Goal: Task Accomplishment & Management: Manage account settings

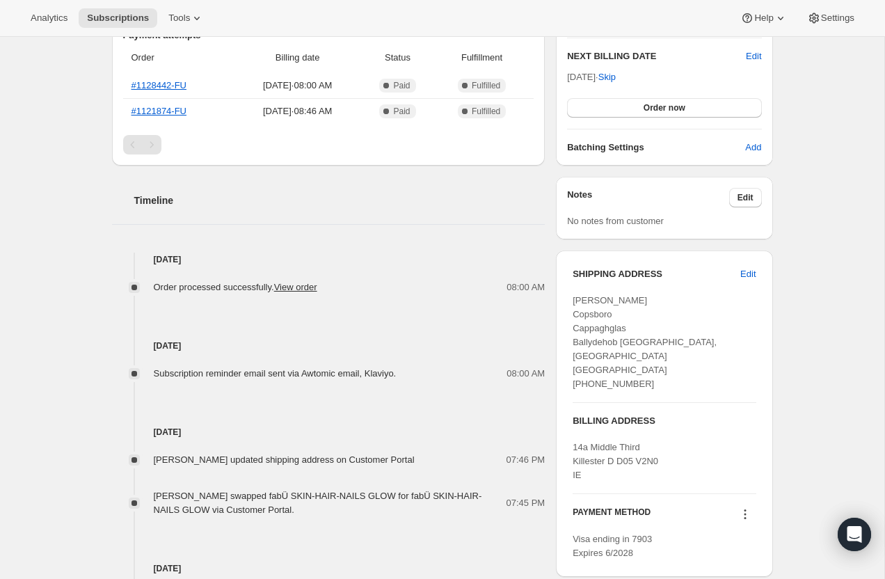
scroll to position [360, 0]
click at [754, 270] on span "Edit" at bounding box center [747, 273] width 15 height 14
select select "[GEOGRAPHIC_DATA]"
select select "CO"
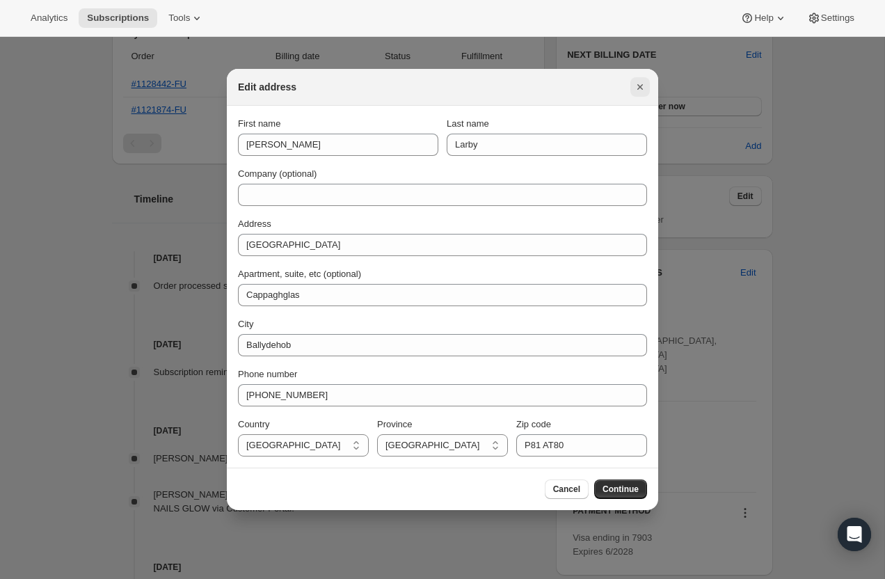
click at [639, 81] on icon "Close" at bounding box center [640, 87] width 14 height 14
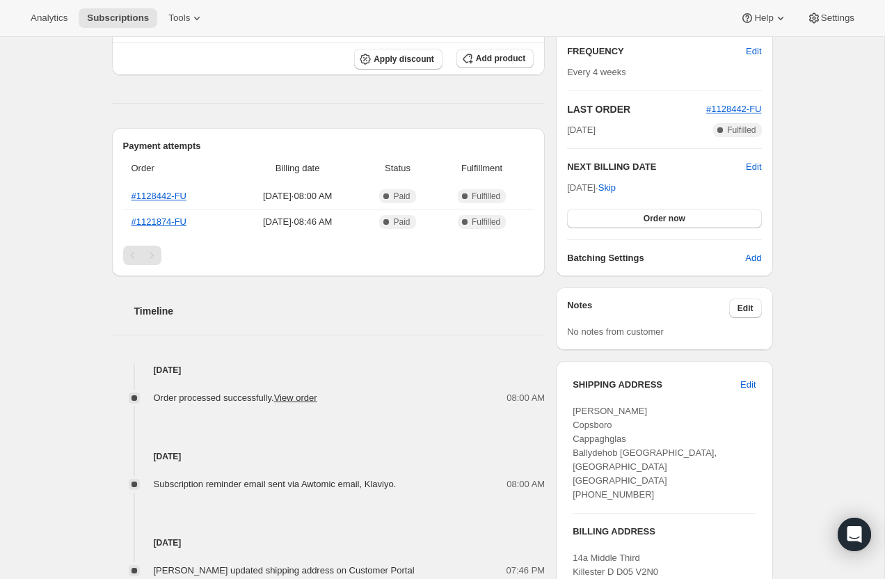
scroll to position [0, 0]
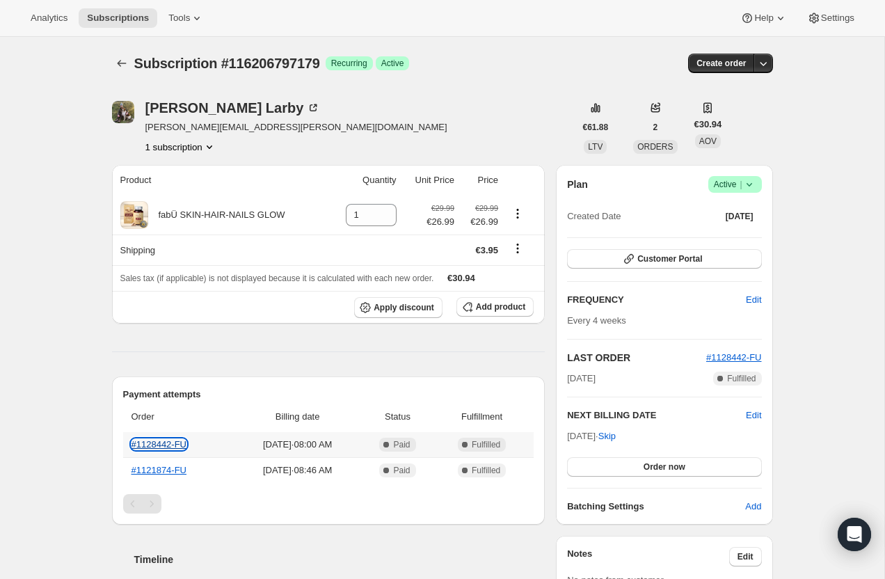
click at [170, 445] on link "#1128442-FU" at bounding box center [160, 444] width 56 height 10
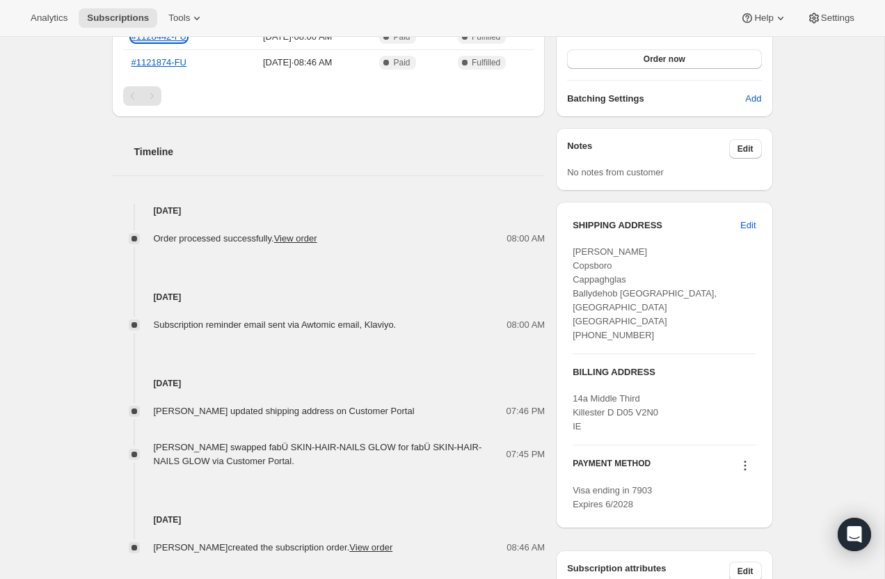
scroll to position [410, 0]
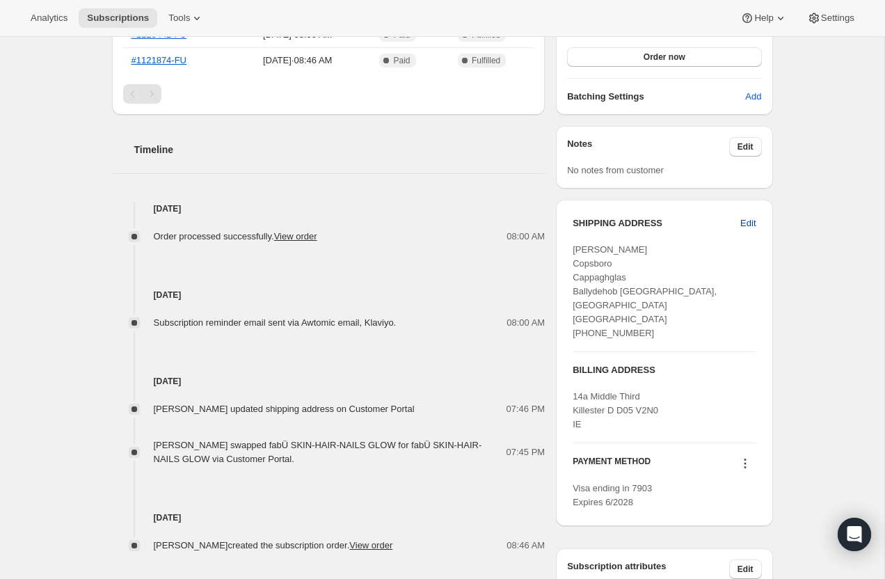
click at [748, 221] on span "Edit" at bounding box center [747, 223] width 15 height 14
select select "[GEOGRAPHIC_DATA]"
select select "CO"
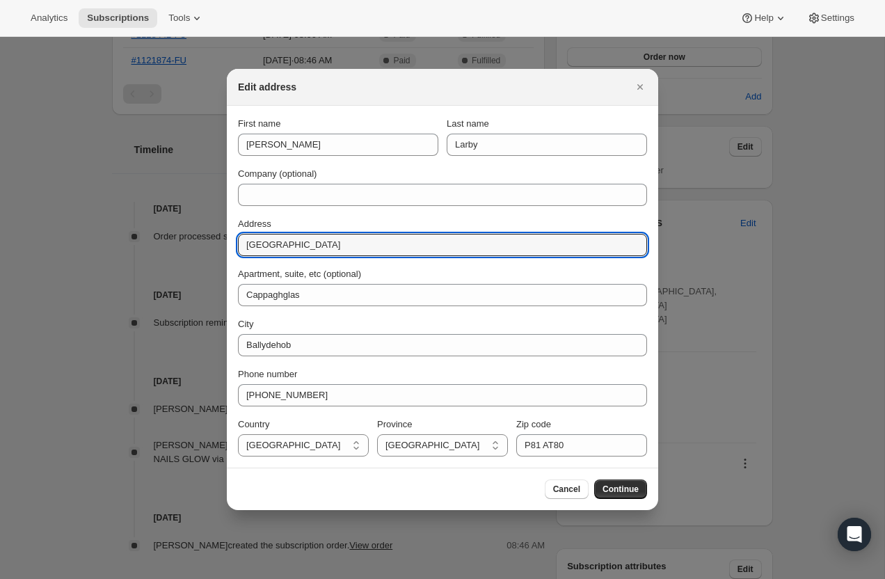
drag, startPoint x: 338, startPoint y: 244, endPoint x: 201, endPoint y: 236, distance: 136.6
paste input "[STREET_ADDRESS]"
drag, startPoint x: 401, startPoint y: 247, endPoint x: 468, endPoint y: 247, distance: 67.5
click at [468, 248] on input "[STREET_ADDRESS]" at bounding box center [442, 245] width 409 height 22
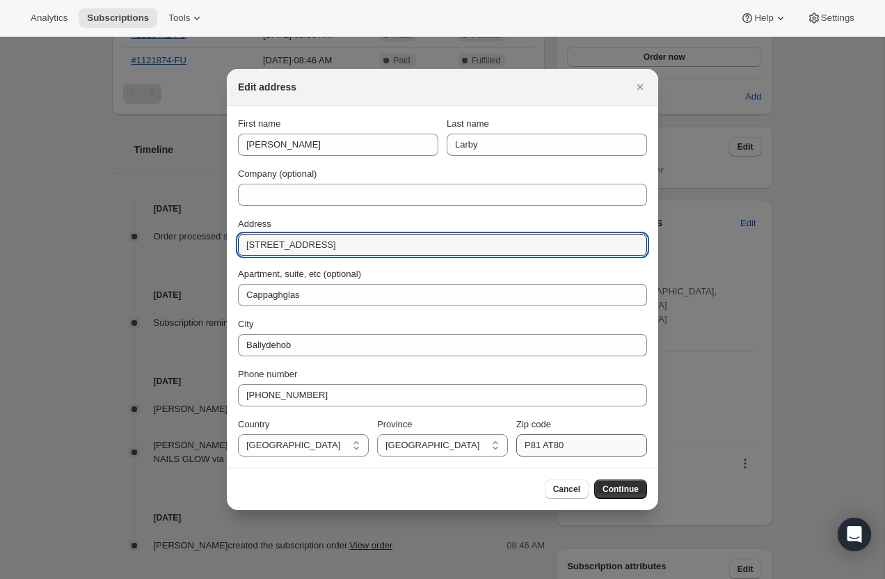
type input "[STREET_ADDRESS]"
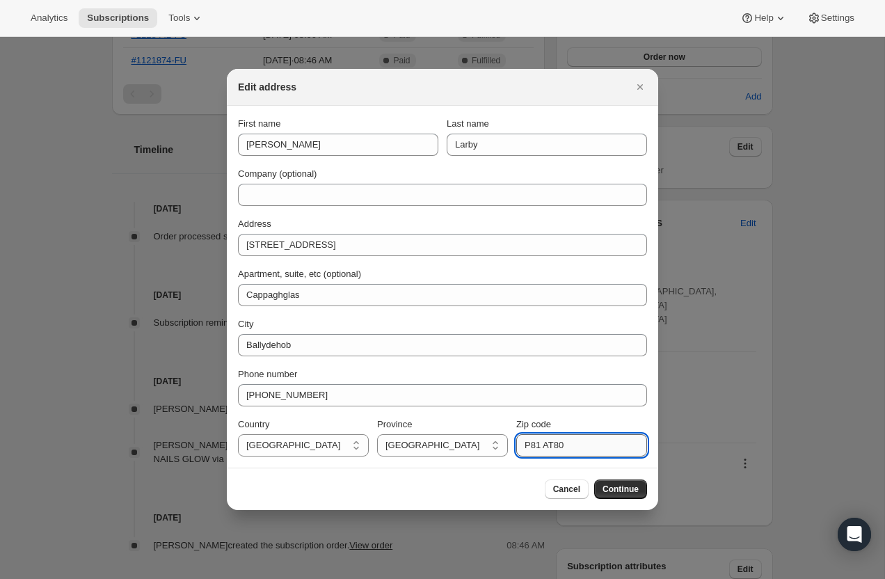
click at [534, 444] on input "P81 AT80" at bounding box center [581, 445] width 131 height 22
paste input "D05 V2N"
type input "D05 V2N0"
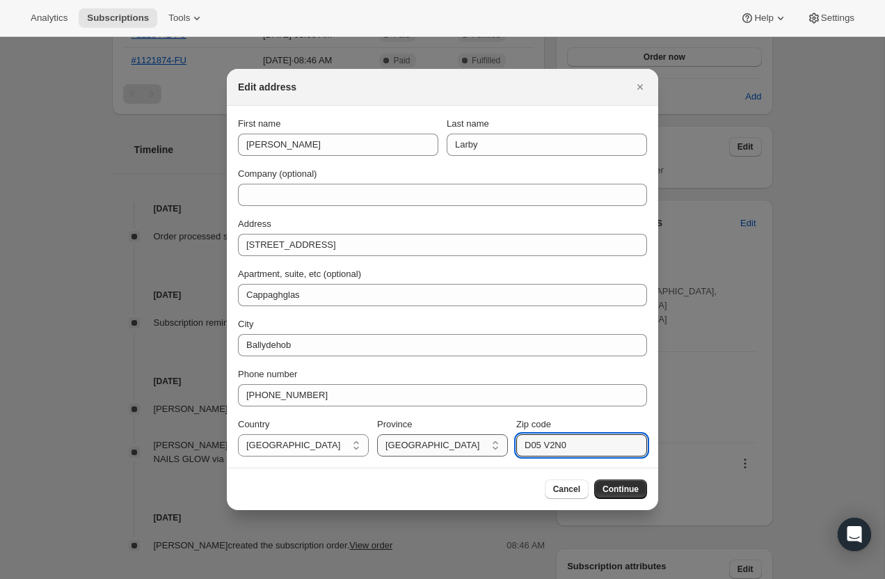
click at [456, 444] on select "Carlow Cavan [GEOGRAPHIC_DATA] [GEOGRAPHIC_DATA] [GEOGRAPHIC_DATA] [GEOGRAPHIC_…" at bounding box center [442, 445] width 131 height 22
select select "D"
click at [377, 434] on select "Carlow Cavan [GEOGRAPHIC_DATA] [GEOGRAPHIC_DATA] [GEOGRAPHIC_DATA] [GEOGRAPHIC_…" at bounding box center [442, 445] width 131 height 22
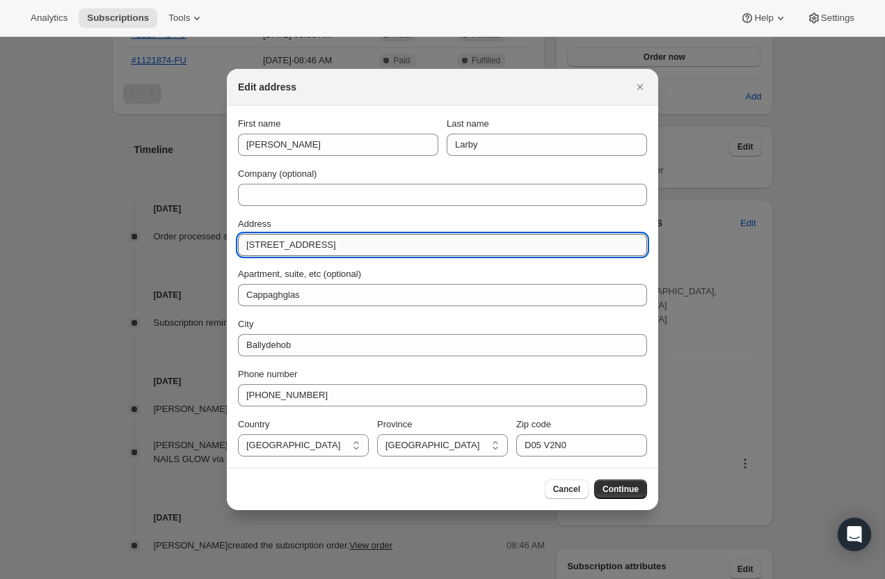
click at [458, 244] on input "[STREET_ADDRESS]" at bounding box center [442, 245] width 409 height 22
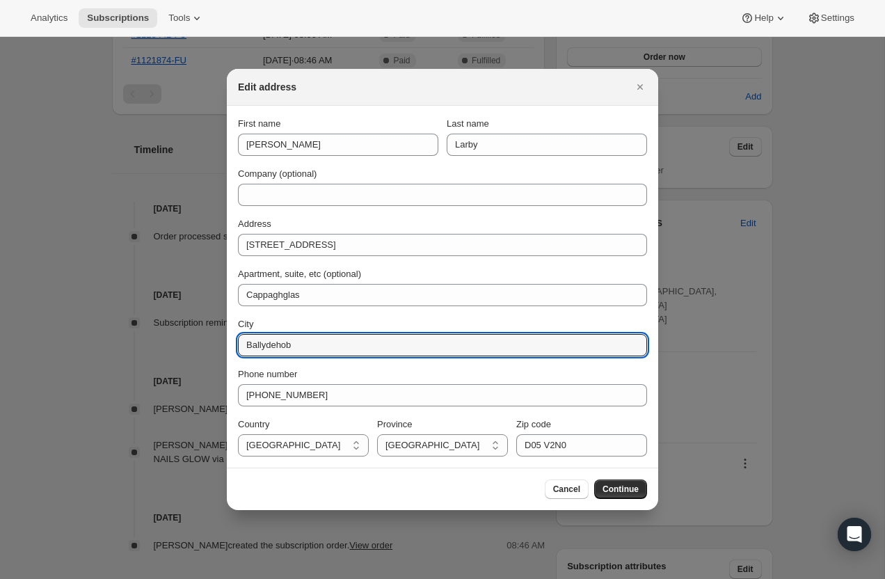
drag, startPoint x: 300, startPoint y: 347, endPoint x: 207, endPoint y: 340, distance: 93.5
type input "Dublin 5"
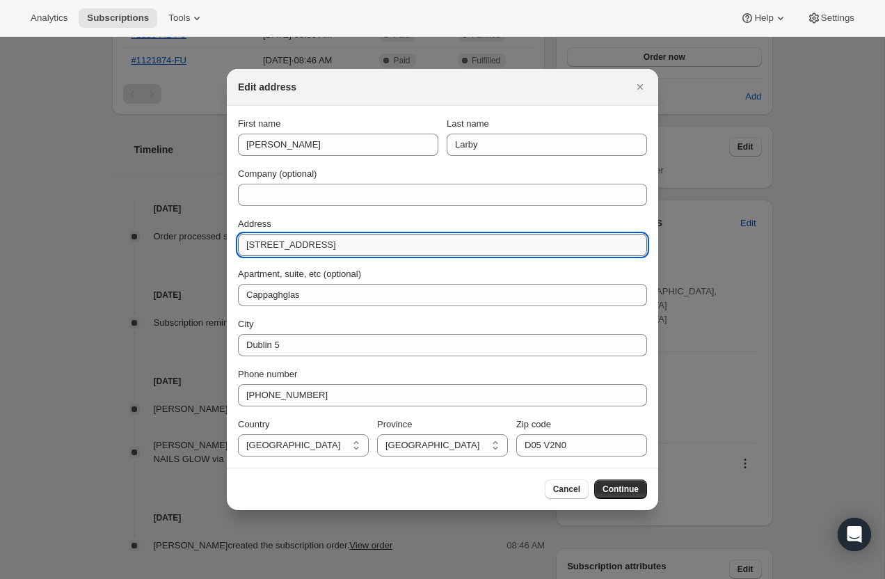
drag, startPoint x: 360, startPoint y: 244, endPoint x: 526, endPoint y: 245, distance: 166.3
click at [526, 245] on input "[STREET_ADDRESS]" at bounding box center [442, 245] width 409 height 22
type input "14a Middle Third, Killester"
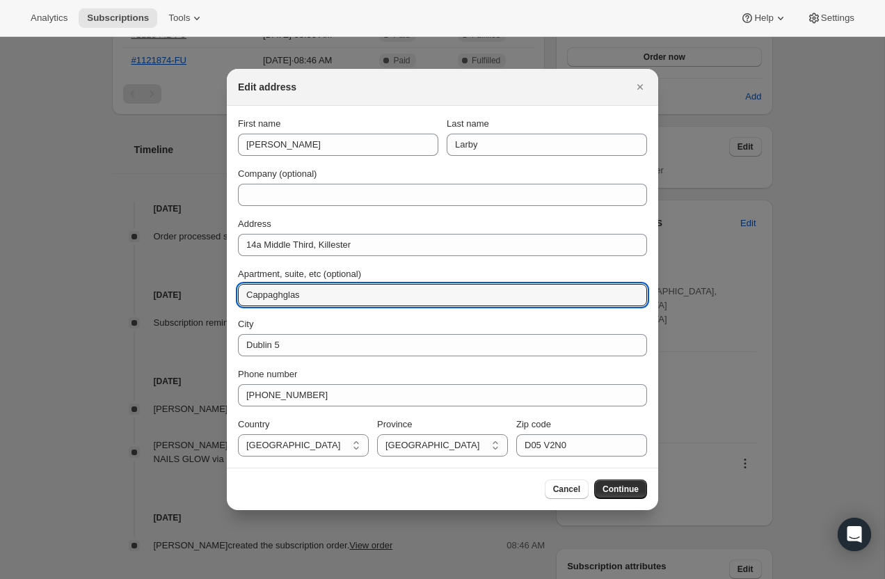
drag, startPoint x: 310, startPoint y: 294, endPoint x: 217, endPoint y: 283, distance: 93.3
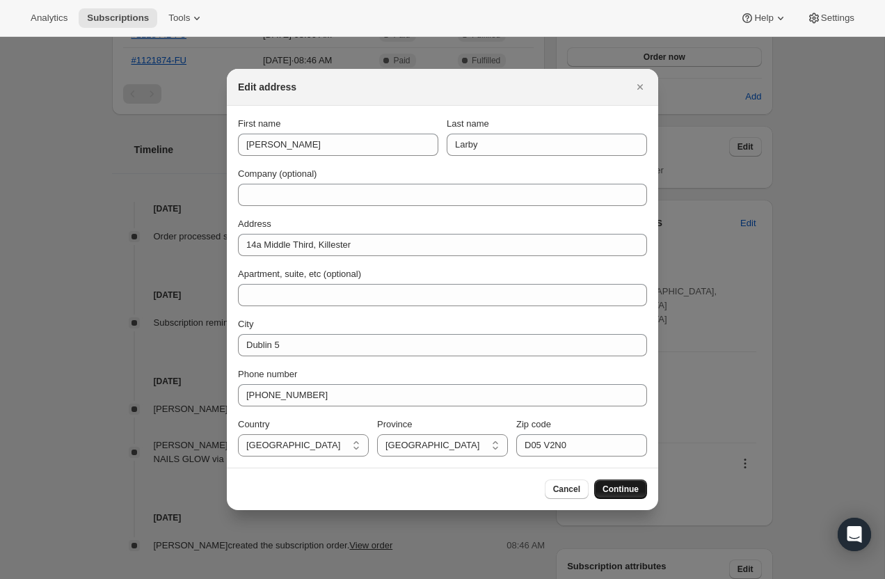
click at [630, 486] on span "Continue" at bounding box center [621, 489] width 36 height 11
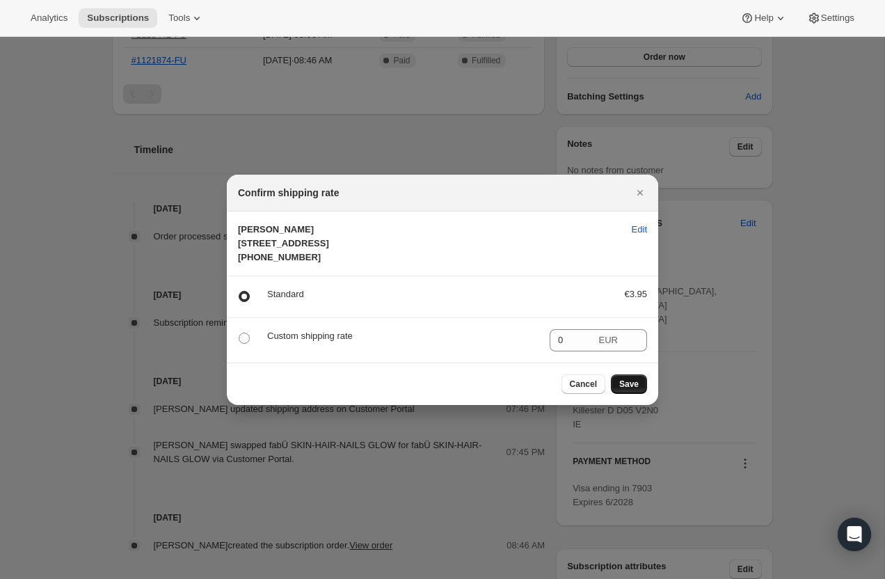
click at [637, 390] on span "Save" at bounding box center [628, 384] width 19 height 11
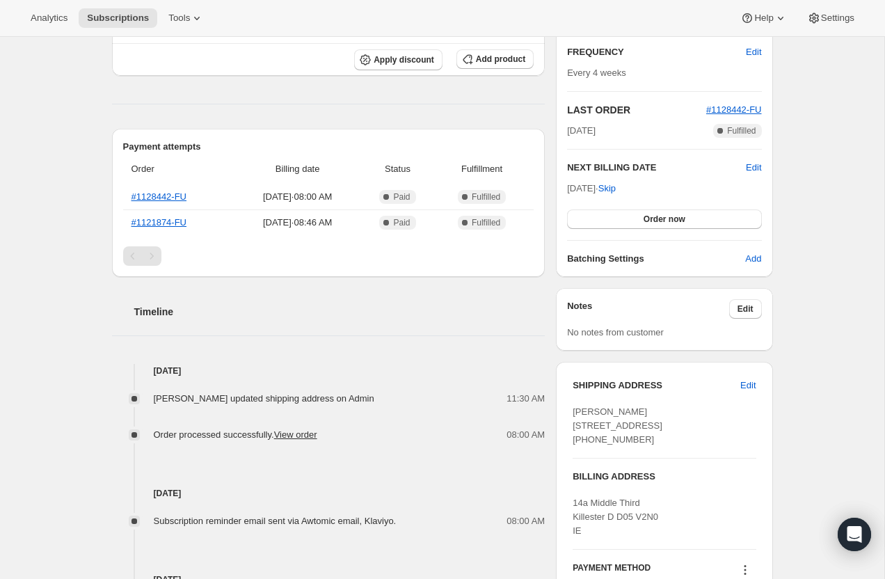
scroll to position [0, 0]
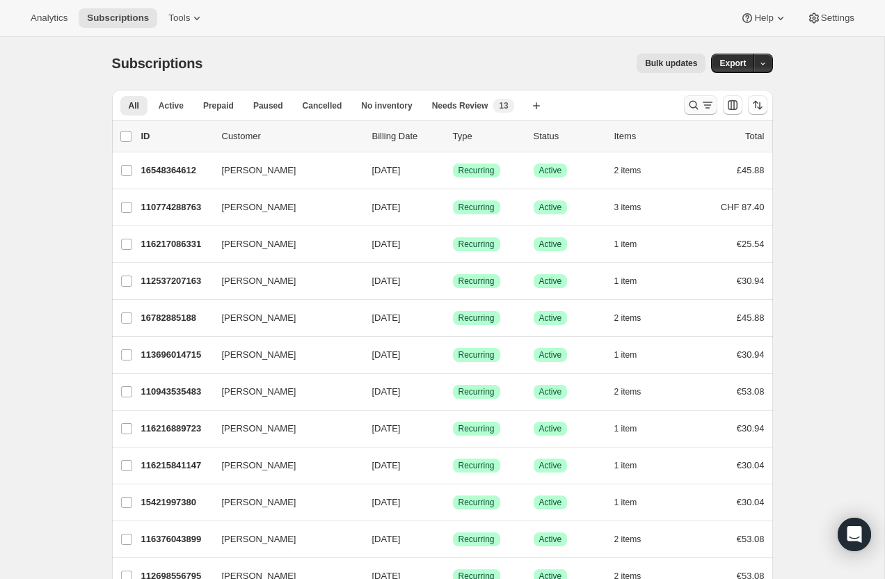
click at [696, 104] on icon "Search and filter results" at bounding box center [693, 105] width 9 height 9
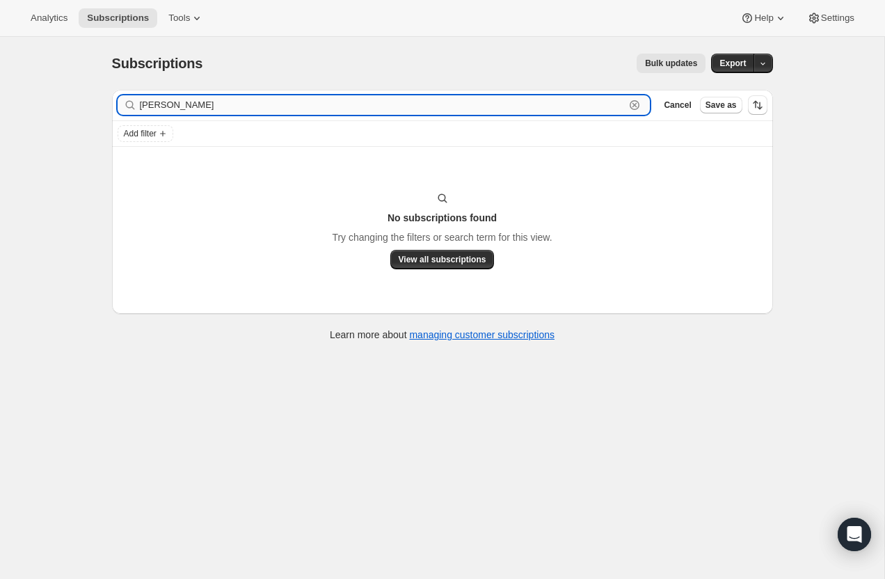
click at [233, 107] on input "[PERSON_NAME]" at bounding box center [383, 104] width 486 height 19
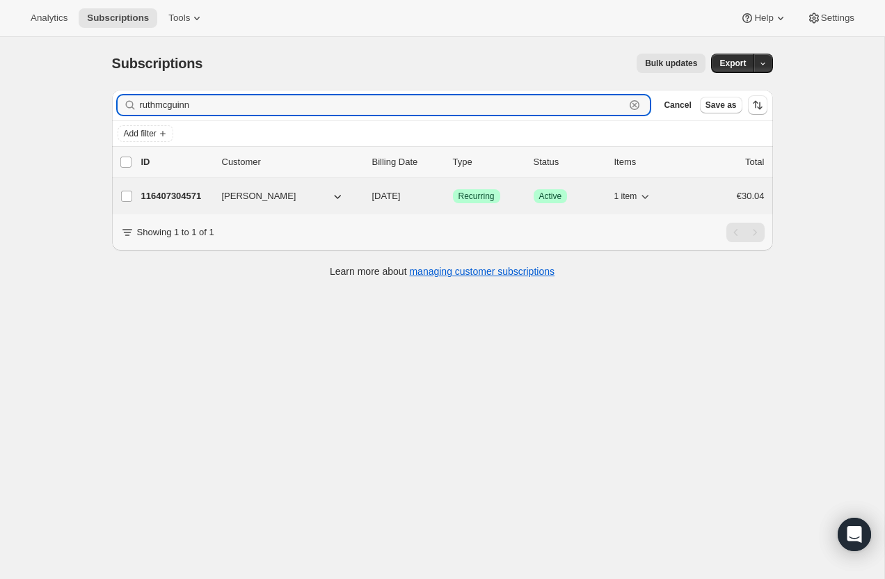
type input "ruthmcguinn"
click at [190, 196] on p "116407304571" at bounding box center [176, 196] width 70 height 14
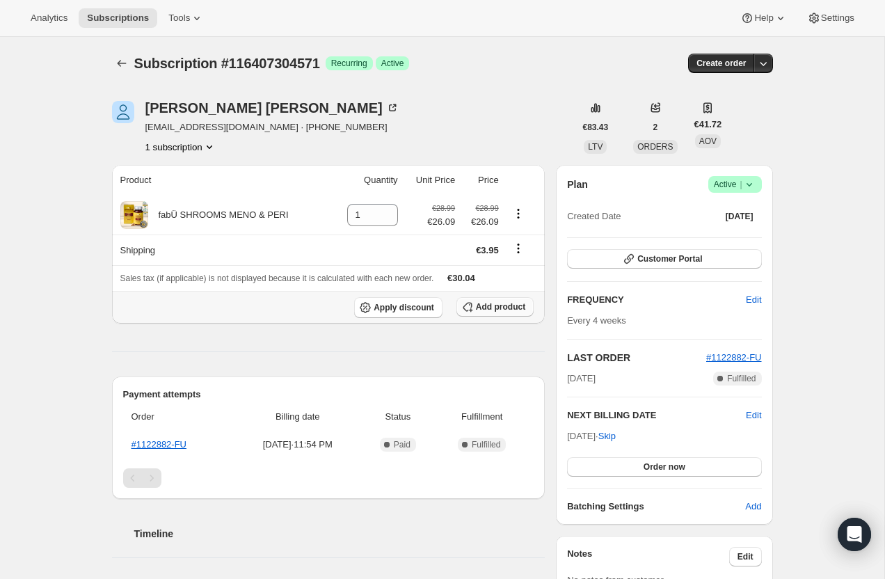
click at [482, 306] on span "Add product" at bounding box center [500, 306] width 49 height 11
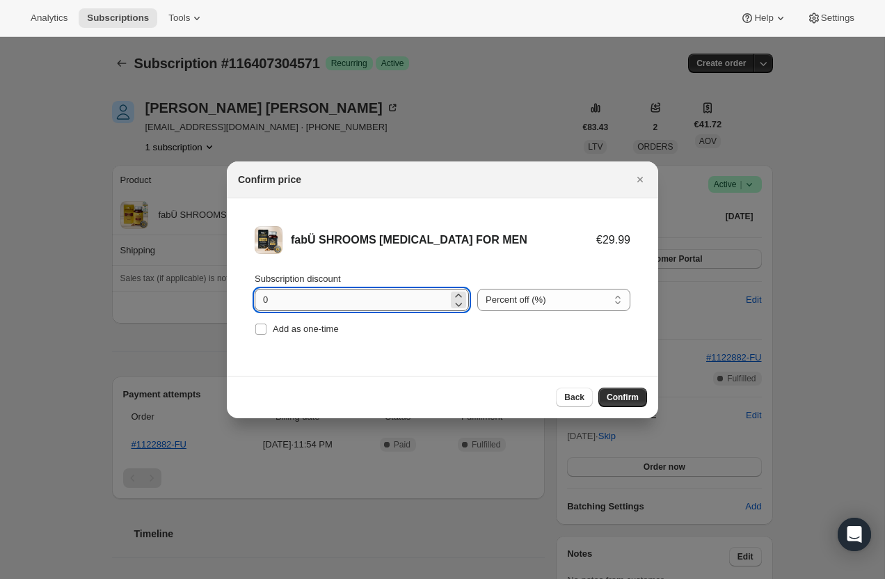
click at [331, 302] on input "0" at bounding box center [351, 300] width 193 height 22
type input "10"
click at [631, 398] on span "Confirm" at bounding box center [623, 397] width 32 height 11
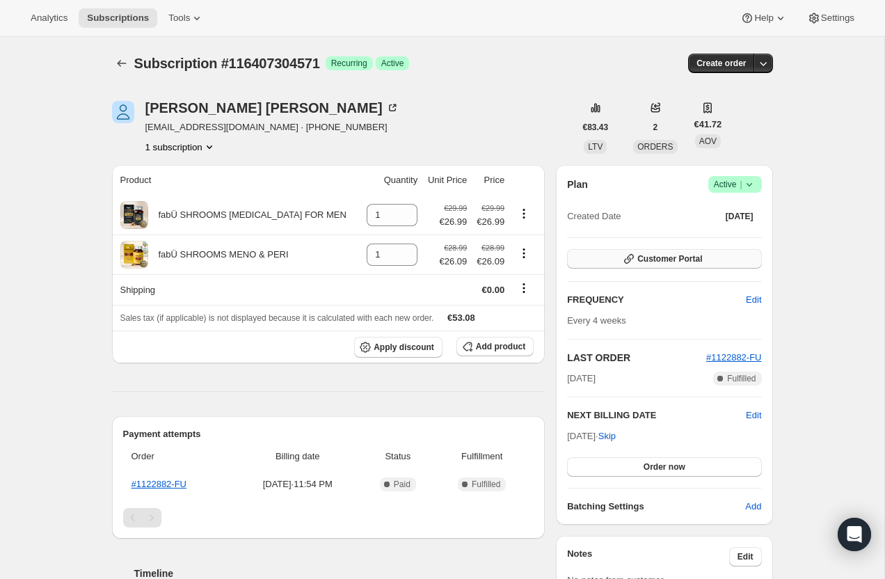
click at [732, 256] on button "Customer Portal" at bounding box center [664, 258] width 194 height 19
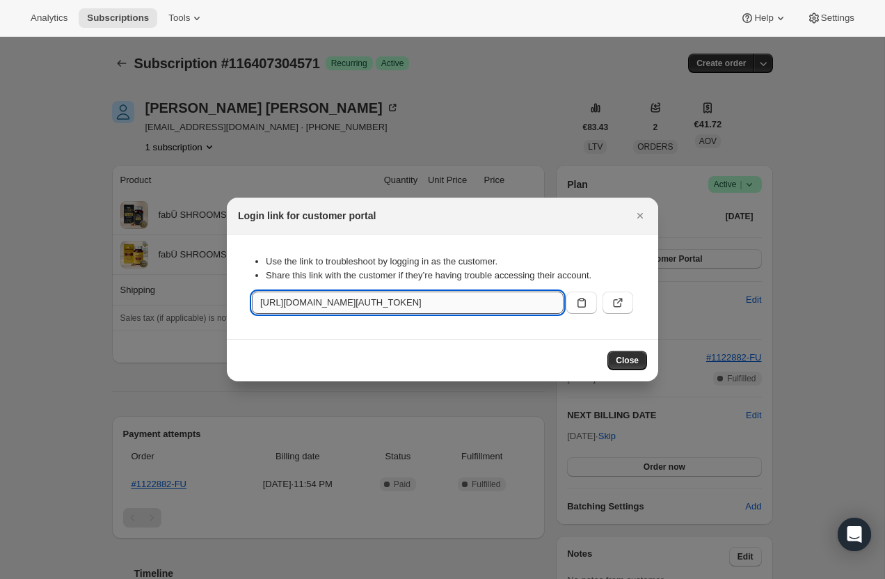
click at [500, 298] on input "[URL][DOMAIN_NAME][AUTH_TOKEN]" at bounding box center [408, 303] width 312 height 22
click at [624, 356] on span "Close" at bounding box center [627, 360] width 23 height 11
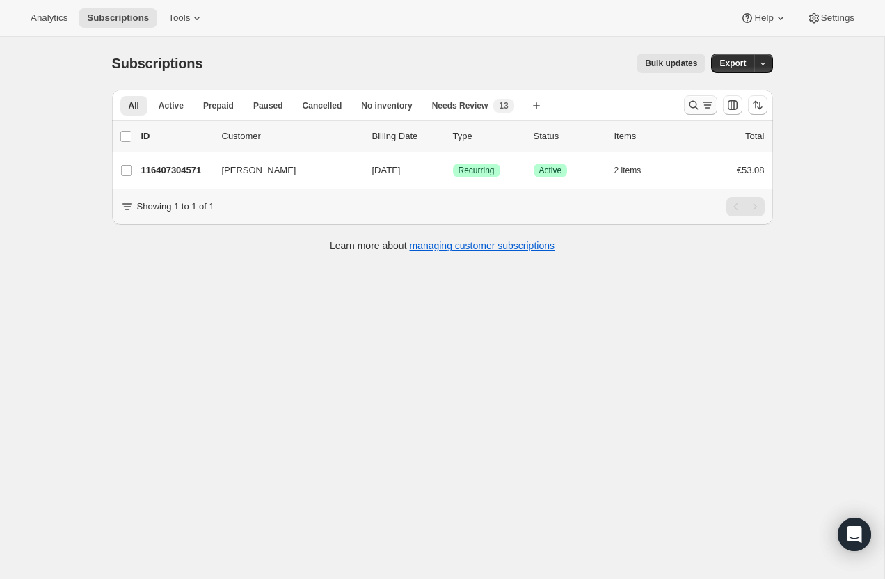
click at [693, 111] on icon "Search and filter results" at bounding box center [694, 105] width 14 height 14
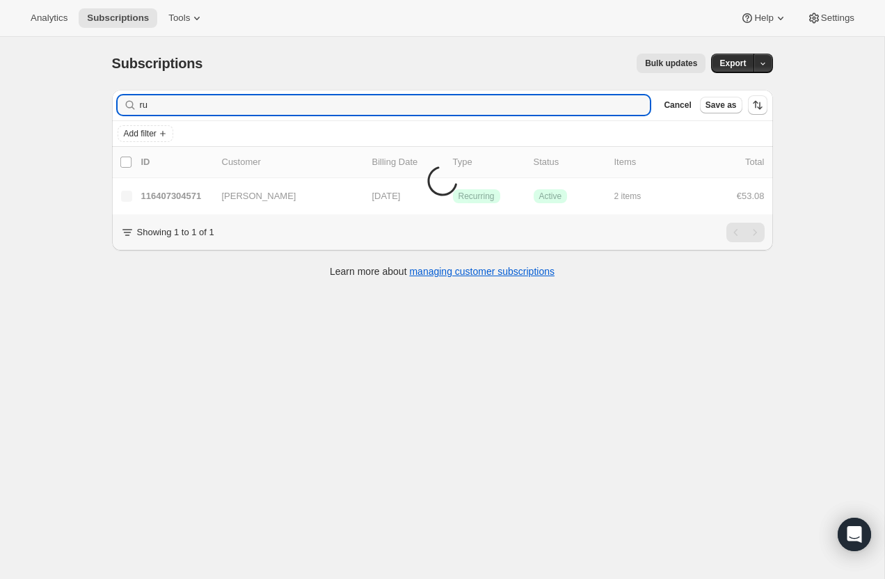
type input "r"
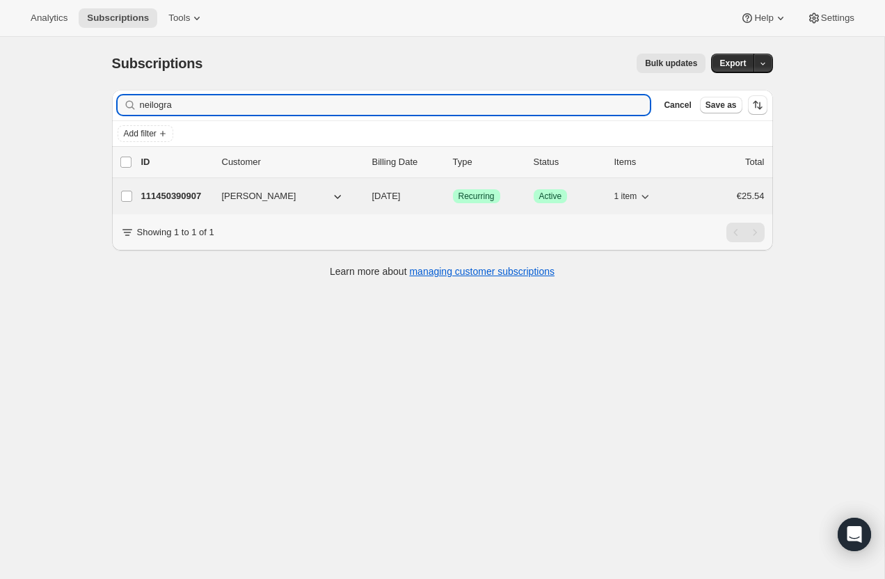
type input "neilogra"
click at [184, 193] on p "111450390907" at bounding box center [176, 196] width 70 height 14
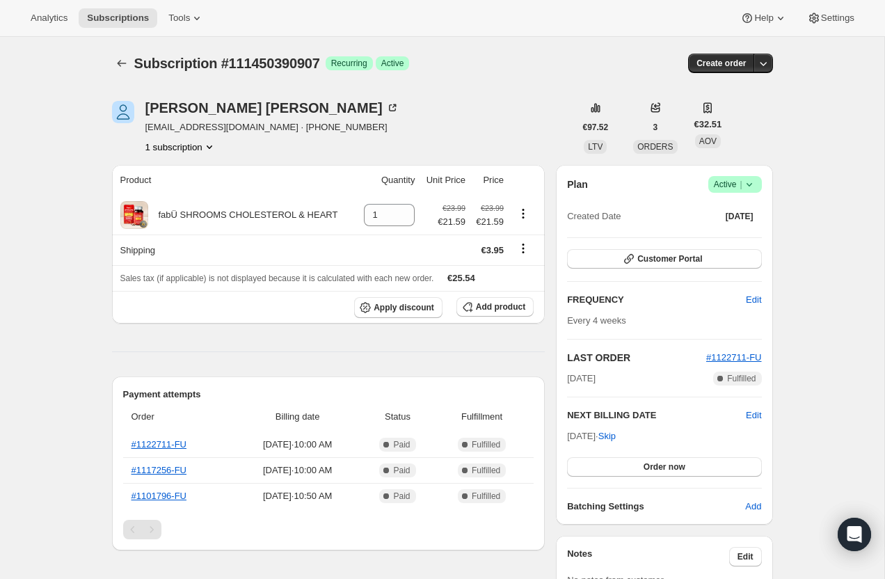
click at [756, 186] on span "Success Active |" at bounding box center [735, 184] width 54 height 17
click at [740, 236] on span "Cancel subscription" at bounding box center [731, 235] width 79 height 10
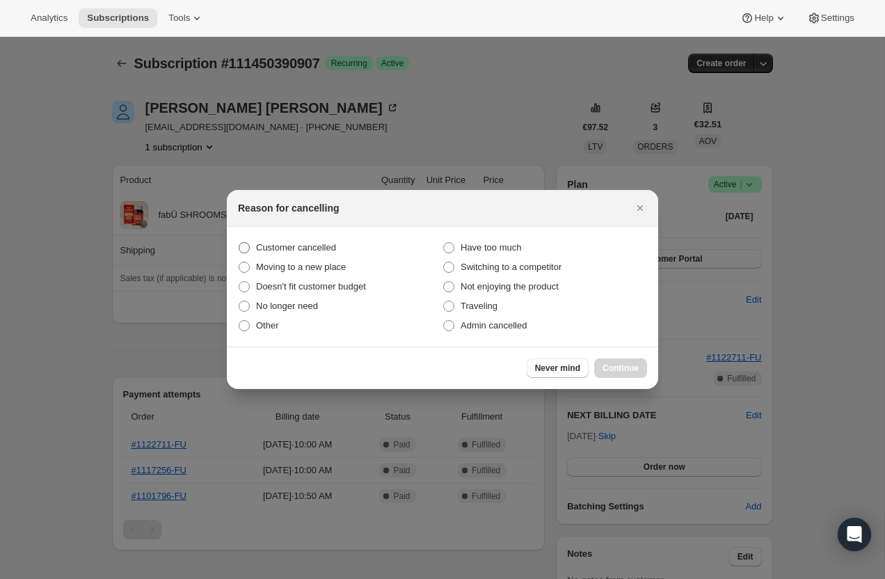
click at [313, 242] on span "Customer cancelled" at bounding box center [296, 247] width 80 height 10
click at [239, 242] on input "Customer cancelled" at bounding box center [239, 242] width 1 height 1
radio input "true"
click at [611, 365] on span "Continue" at bounding box center [621, 368] width 36 height 11
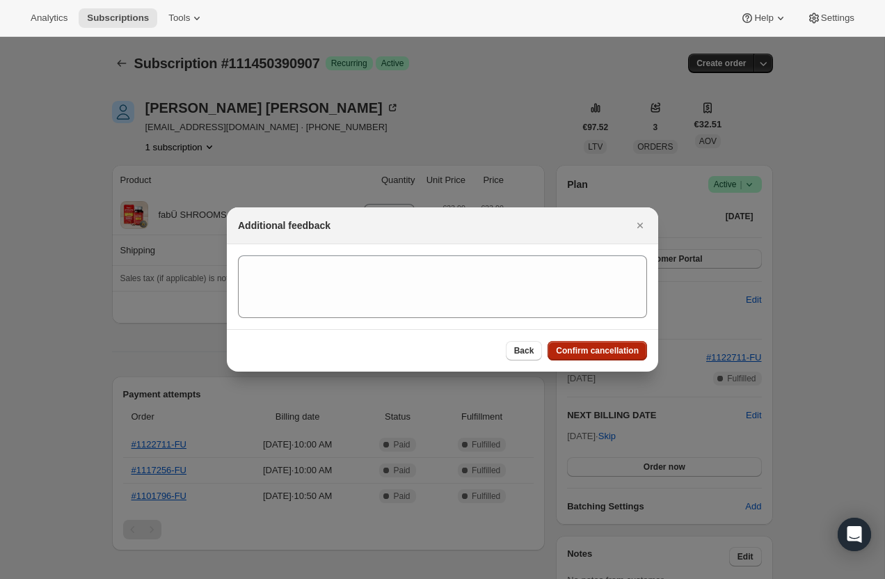
click at [601, 348] on span "Confirm cancellation" at bounding box center [597, 350] width 83 height 11
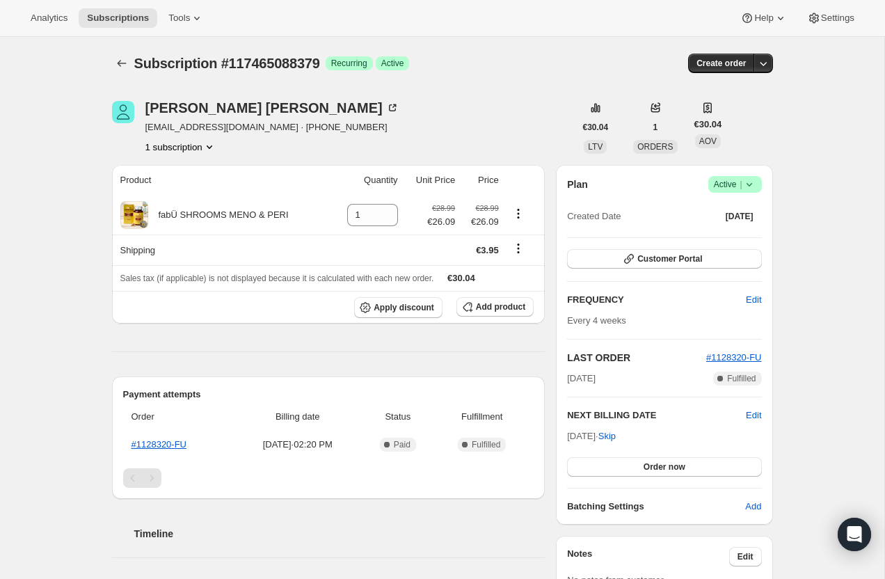
click at [753, 185] on icon at bounding box center [750, 184] width 14 height 14
click at [756, 184] on span "Success Active |" at bounding box center [735, 184] width 54 height 17
click at [738, 239] on span "Cancel subscription" at bounding box center [731, 235] width 79 height 10
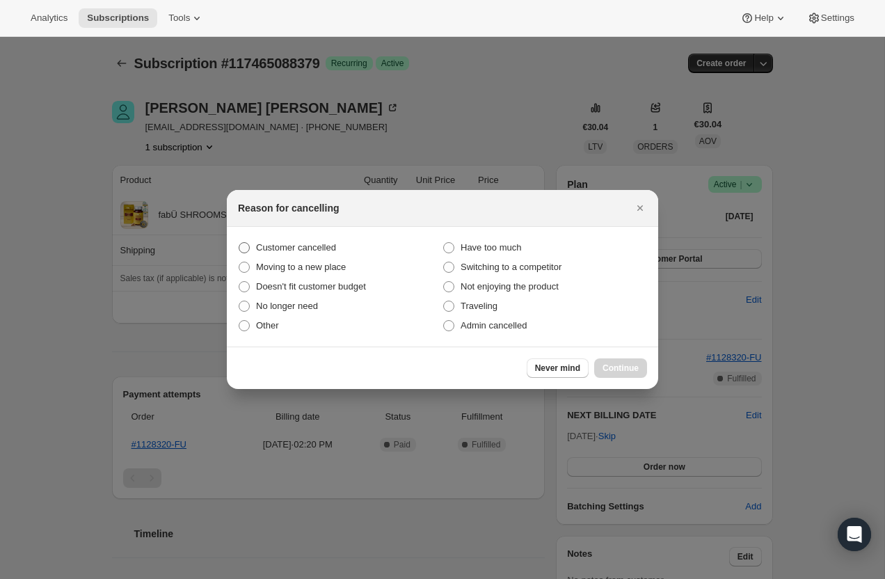
click at [251, 248] on label "Customer cancelled" at bounding box center [340, 247] width 205 height 19
click at [239, 243] on input "Customer cancelled" at bounding box center [239, 242] width 1 height 1
radio input "true"
click at [612, 367] on span "Continue" at bounding box center [621, 368] width 36 height 11
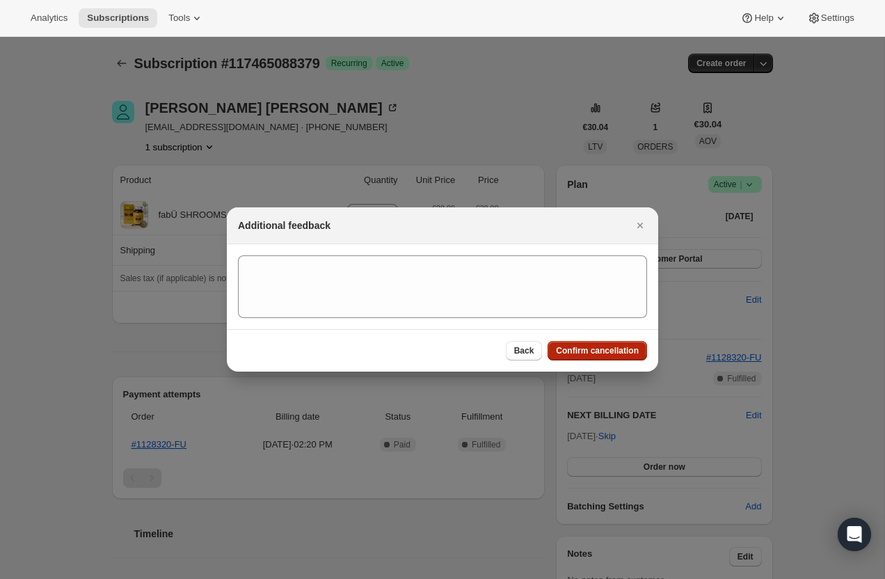
click at [605, 354] on span "Confirm cancellation" at bounding box center [597, 350] width 83 height 11
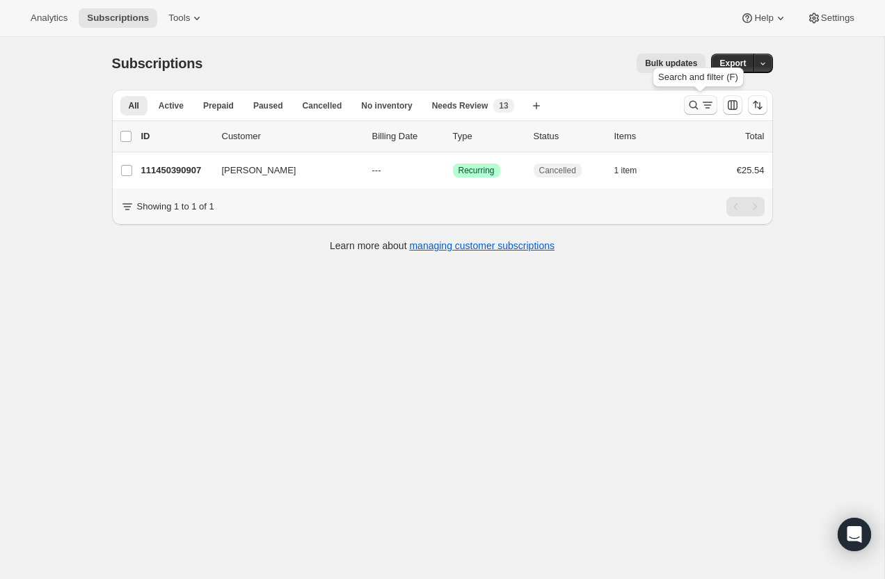
click at [689, 109] on icon "Search and filter results" at bounding box center [694, 105] width 14 height 14
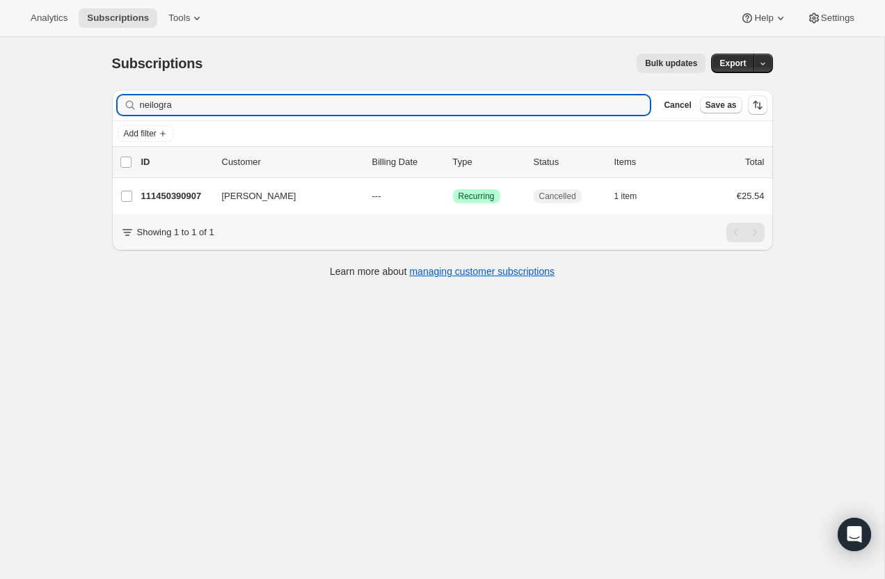
drag, startPoint x: 260, startPoint y: 110, endPoint x: 104, endPoint y: 102, distance: 156.8
click at [104, 102] on div "Filter subscribers neilogra Clear Cancel Save as Add filter 0 selected Update n…" at bounding box center [437, 186] width 672 height 214
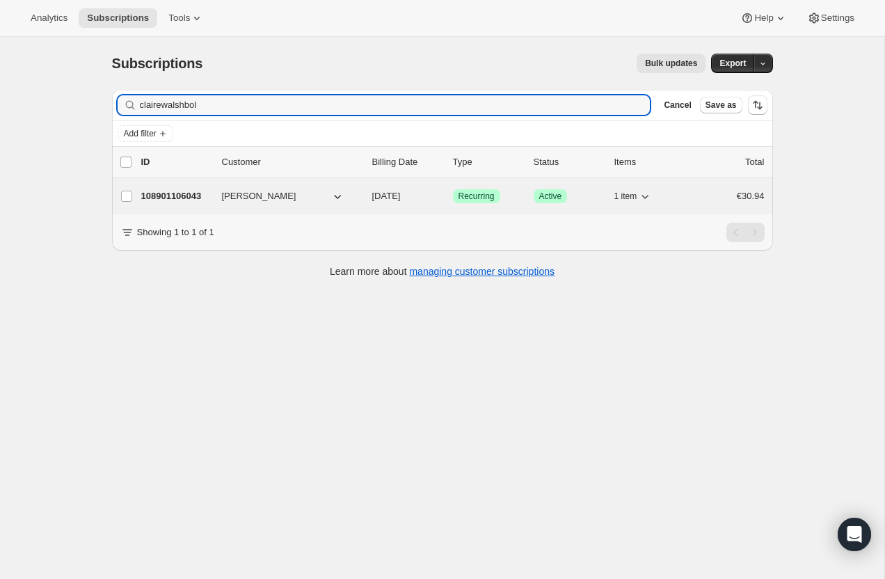
type input "clairewalshbol"
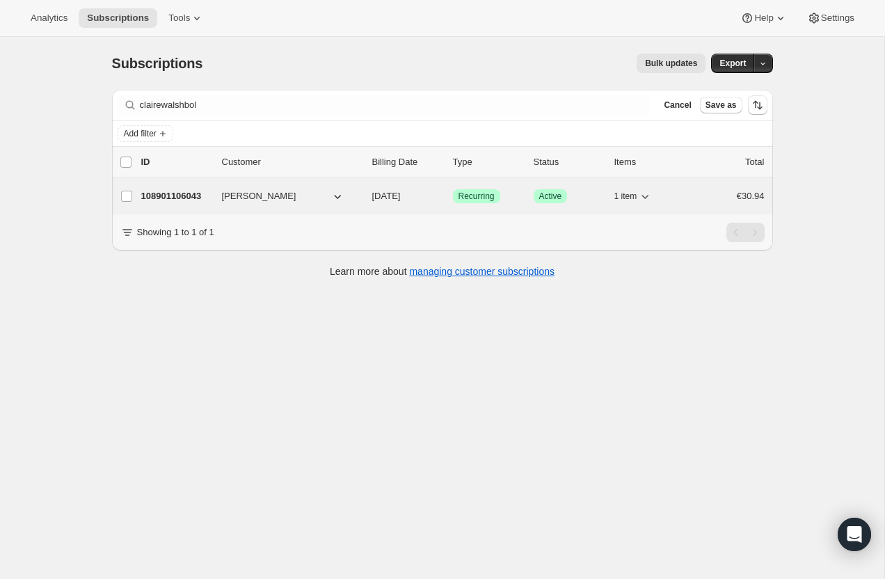
click at [193, 196] on p "108901106043" at bounding box center [176, 196] width 70 height 14
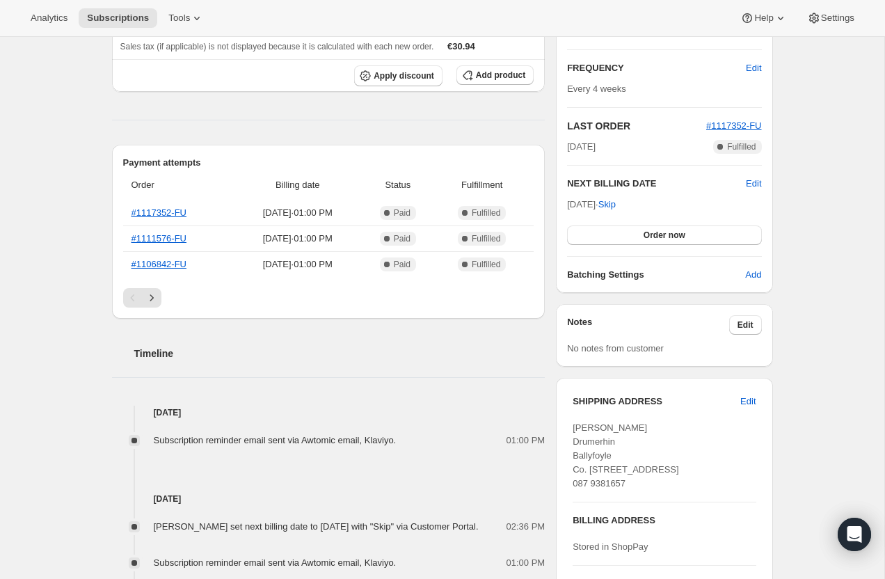
scroll to position [244, 0]
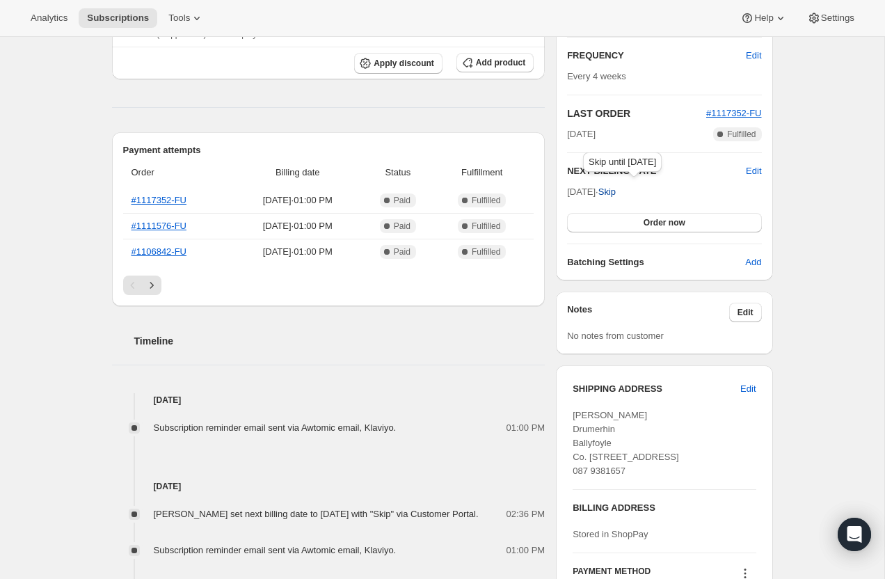
click at [616, 190] on span "Skip" at bounding box center [607, 192] width 17 height 14
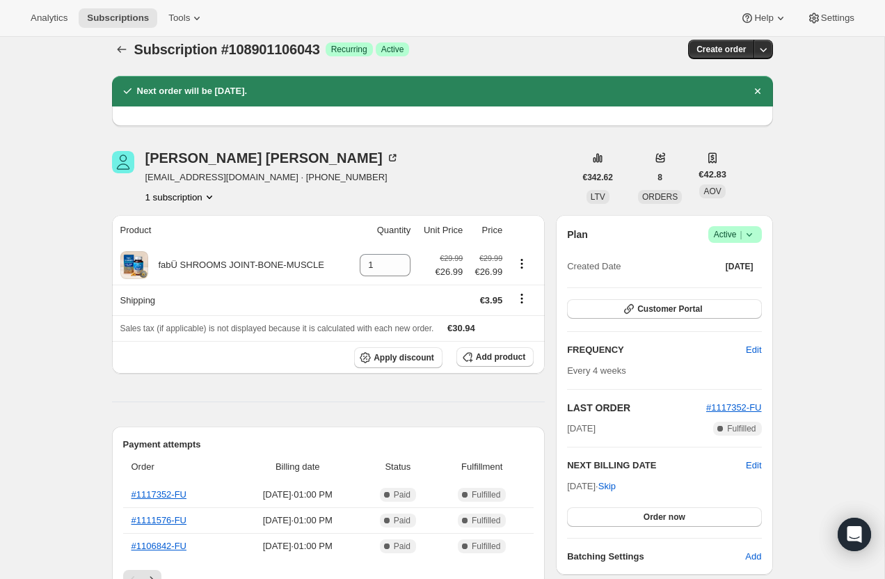
scroll to position [0, 0]
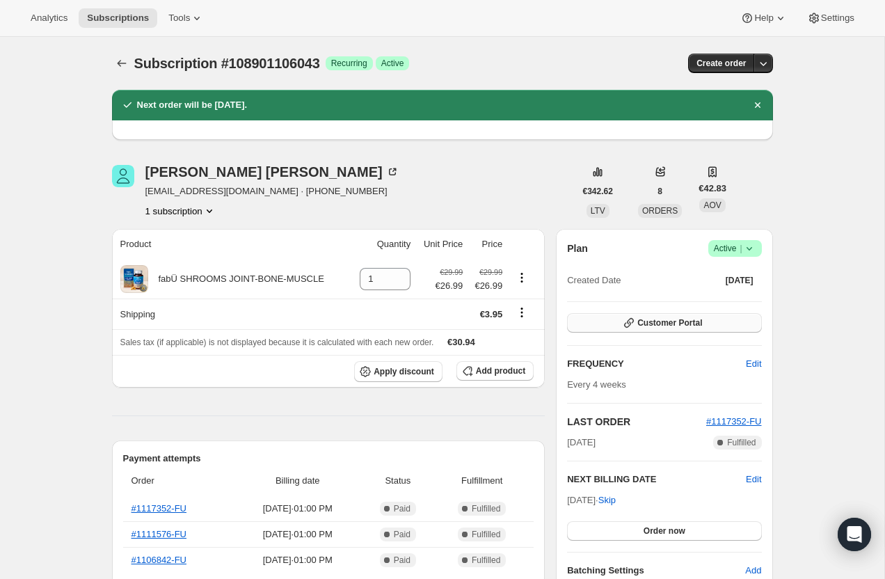
click at [683, 323] on span "Customer Portal" at bounding box center [669, 322] width 65 height 11
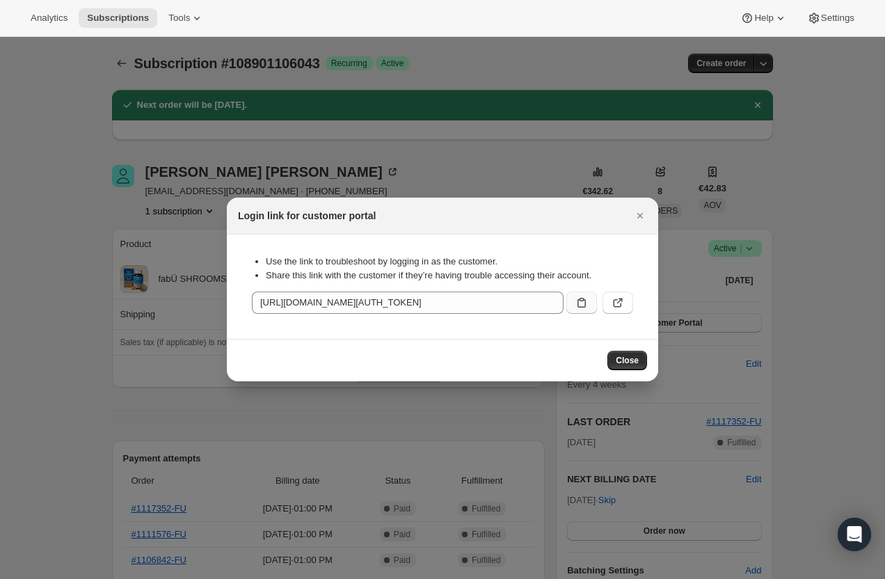
click at [580, 300] on icon ":rbu:" at bounding box center [582, 303] width 8 height 10
click at [631, 366] on button "Close" at bounding box center [628, 360] width 40 height 19
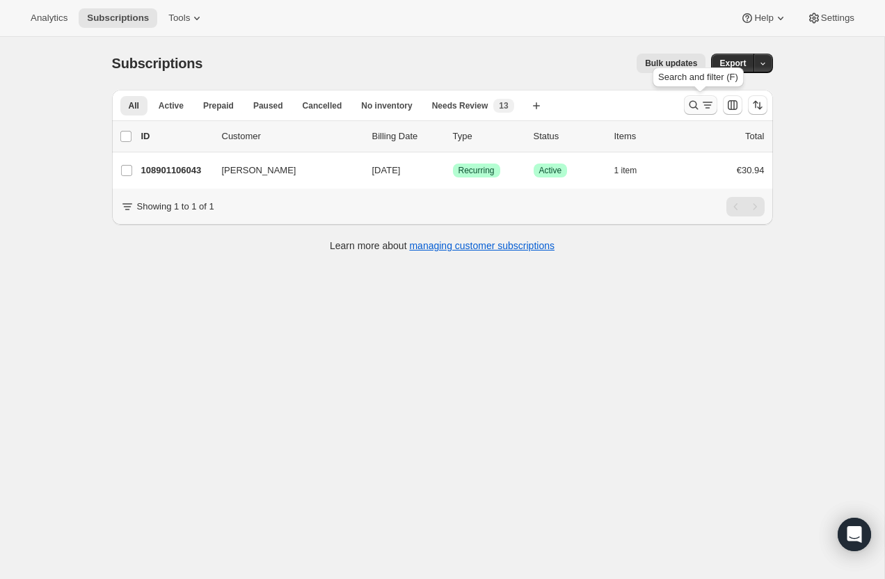
click at [697, 102] on icon "Search and filter results" at bounding box center [694, 105] width 14 height 14
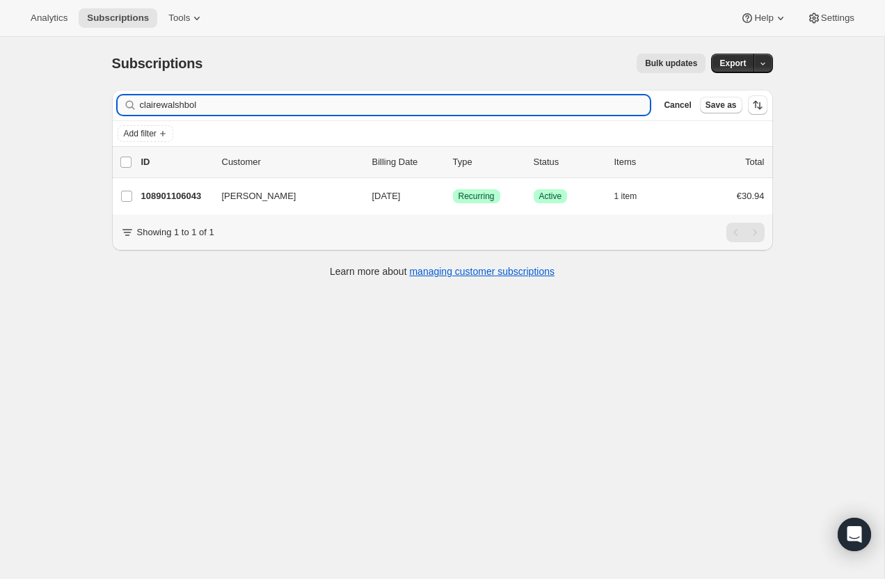
click at [216, 101] on input "clairewalshbol" at bounding box center [395, 104] width 511 height 19
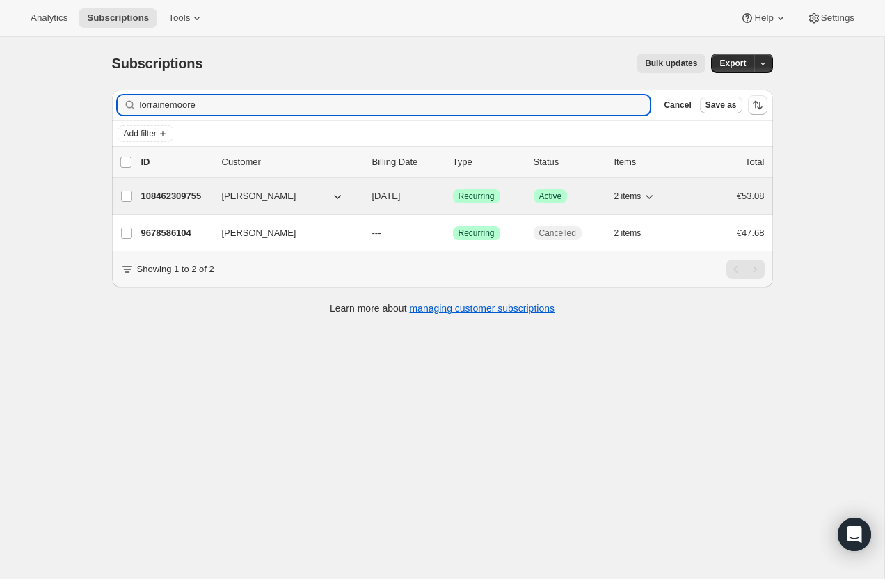
type input "lorrainemoore"
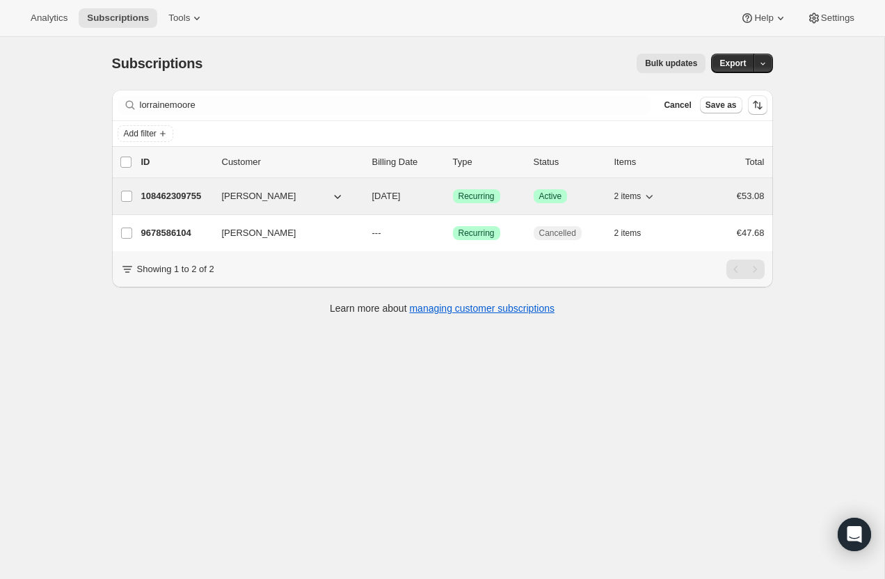
click at [171, 193] on p "108462309755" at bounding box center [176, 196] width 70 height 14
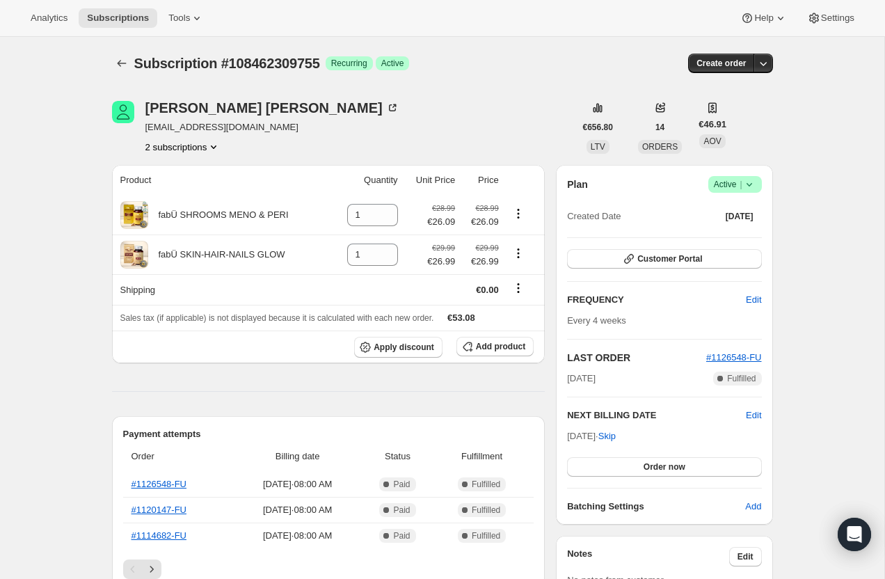
click at [183, 147] on button "2 subscriptions" at bounding box center [183, 147] width 76 height 14
click at [194, 205] on button "9678586104" at bounding box center [181, 196] width 110 height 22
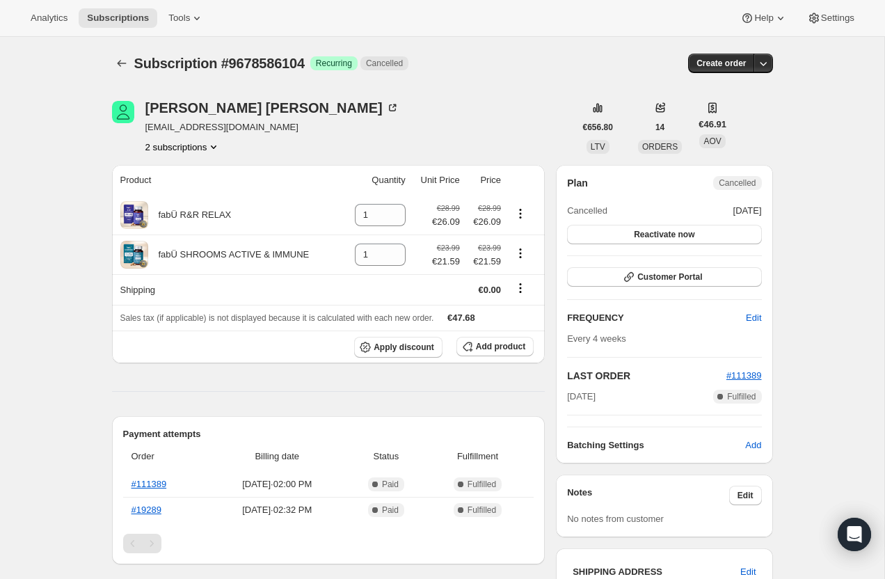
click at [198, 148] on button "2 subscriptions" at bounding box center [183, 147] width 76 height 14
click at [206, 168] on span "108462309755" at bounding box center [182, 173] width 92 height 14
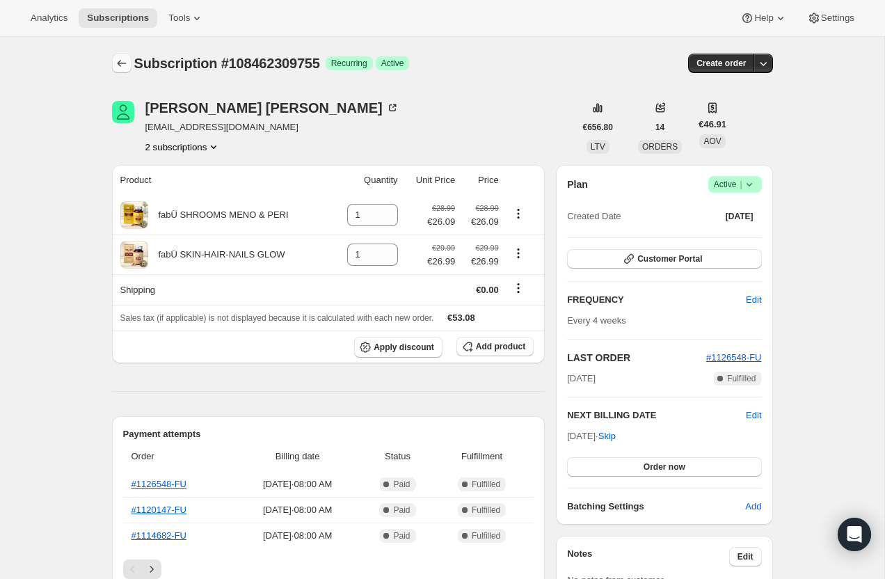
click at [120, 61] on icon "Subscriptions" at bounding box center [122, 63] width 14 height 14
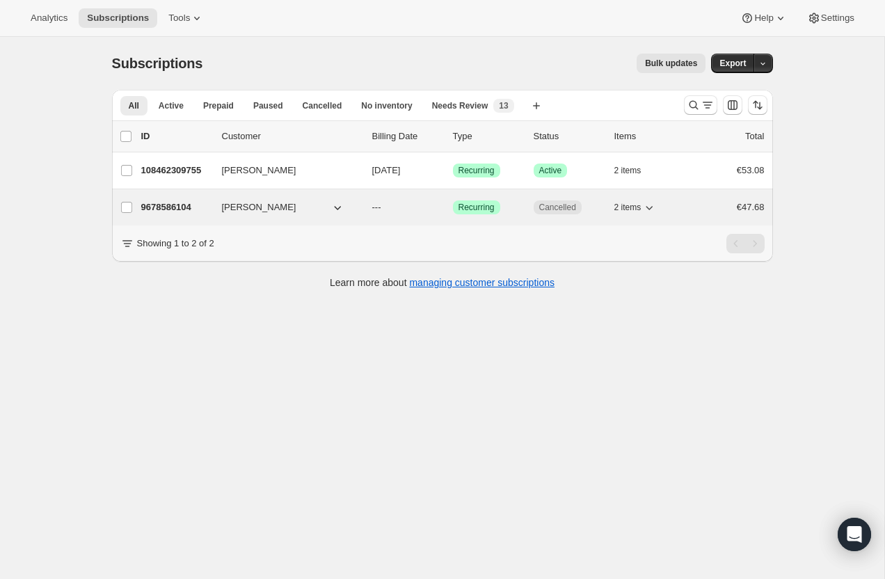
click at [173, 207] on p "9678586104" at bounding box center [176, 207] width 70 height 14
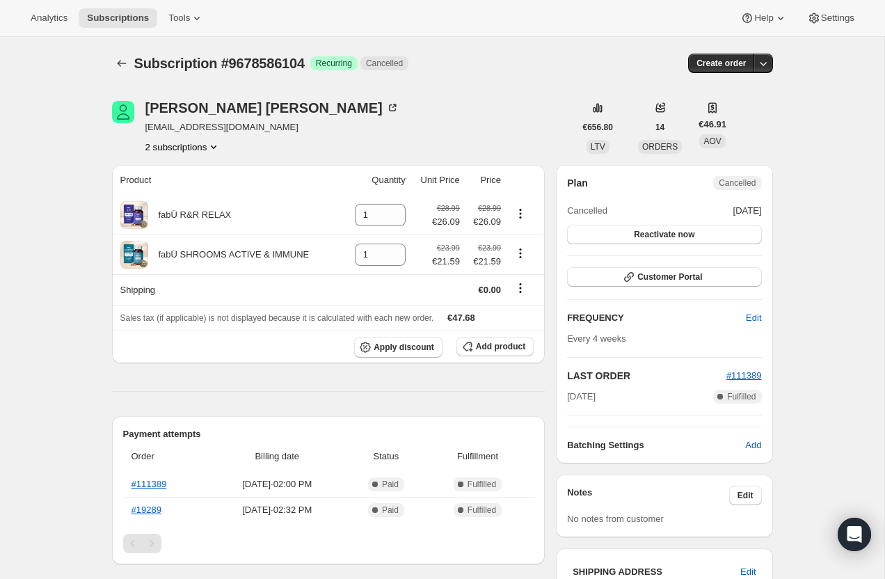
click at [189, 145] on button "2 subscriptions" at bounding box center [183, 147] width 76 height 14
click at [191, 166] on span "108462309755" at bounding box center [182, 173] width 92 height 14
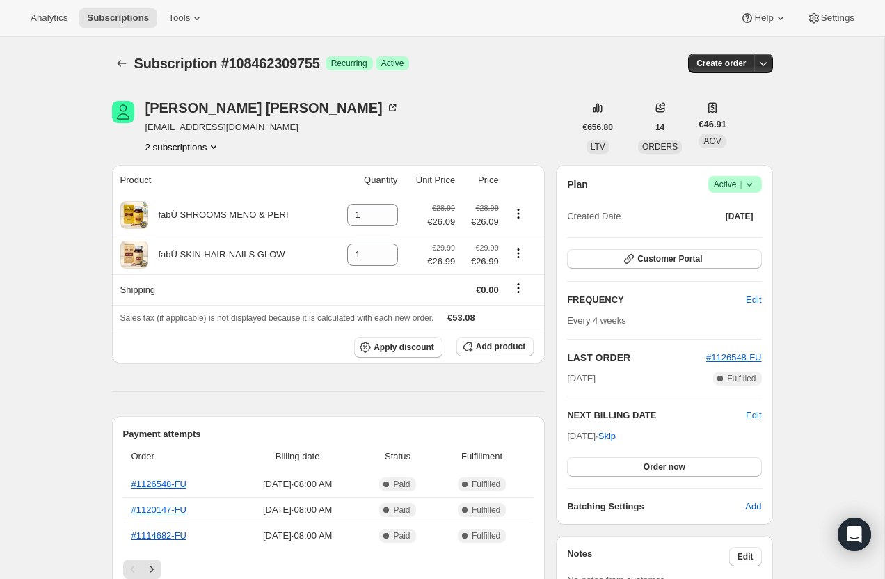
click at [193, 146] on button "2 subscriptions" at bounding box center [183, 147] width 76 height 14
click at [185, 189] on button "9678586104" at bounding box center [181, 196] width 110 height 22
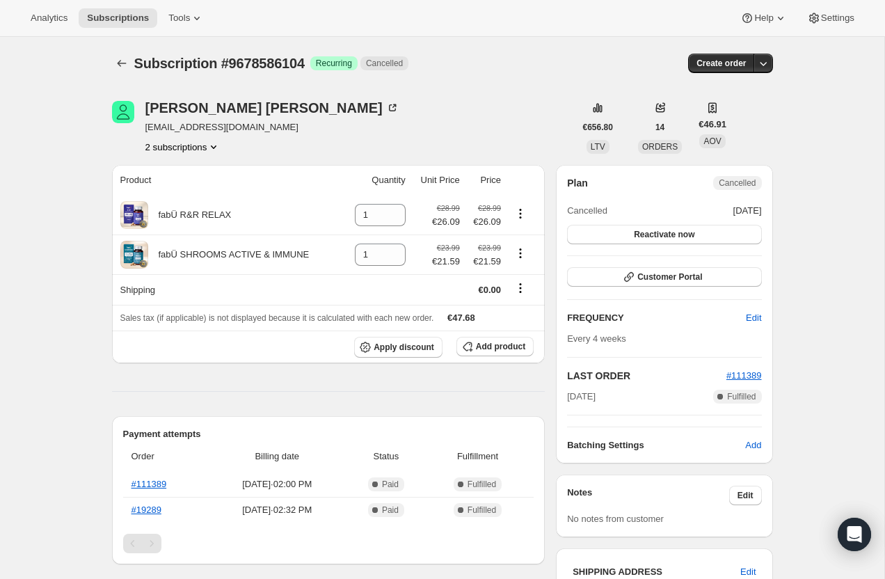
click at [185, 141] on button "2 subscriptions" at bounding box center [183, 147] width 76 height 14
click at [196, 172] on span "108462309755" at bounding box center [166, 173] width 61 height 10
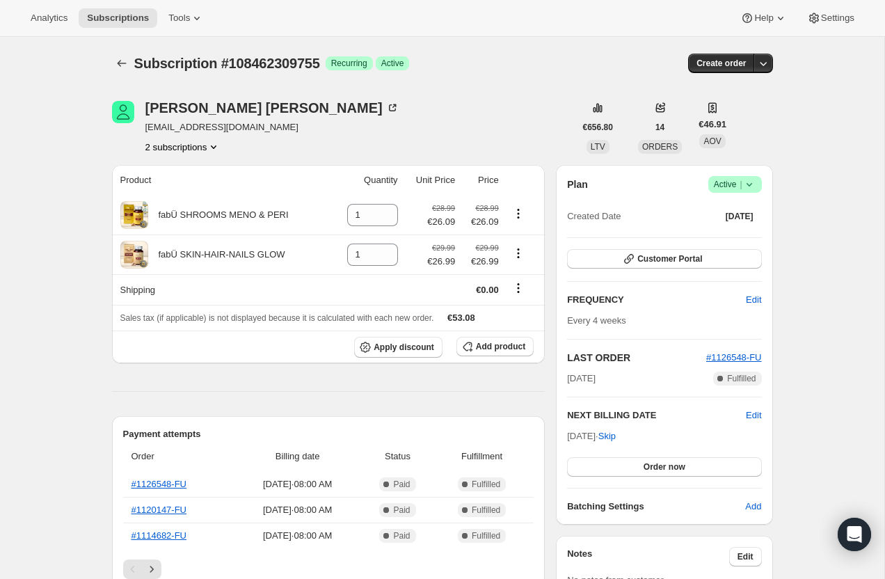
click at [209, 146] on button "2 subscriptions" at bounding box center [183, 147] width 76 height 14
click at [213, 203] on span "9678586104" at bounding box center [181, 197] width 102 height 14
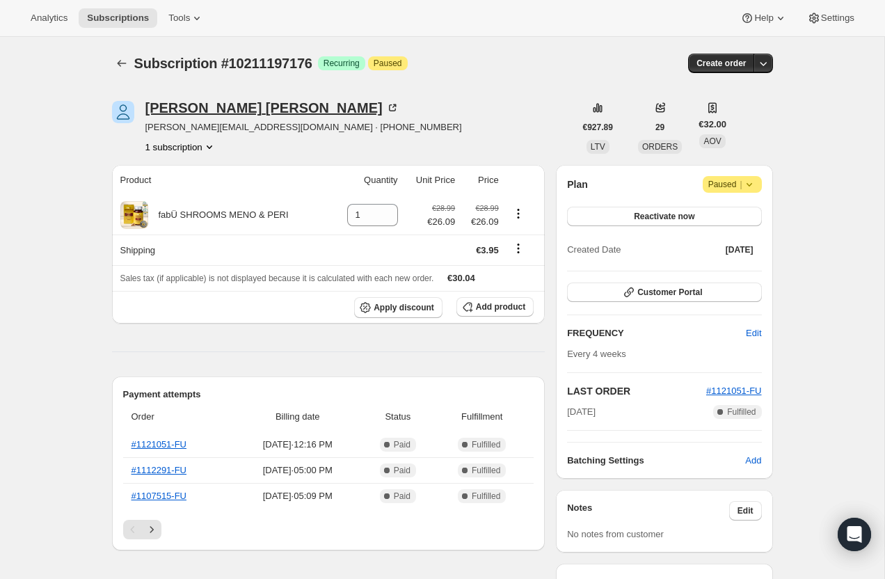
click at [232, 109] on div "Nicola McGinley" at bounding box center [272, 108] width 254 height 14
click at [681, 295] on span "Customer Portal" at bounding box center [669, 292] width 65 height 11
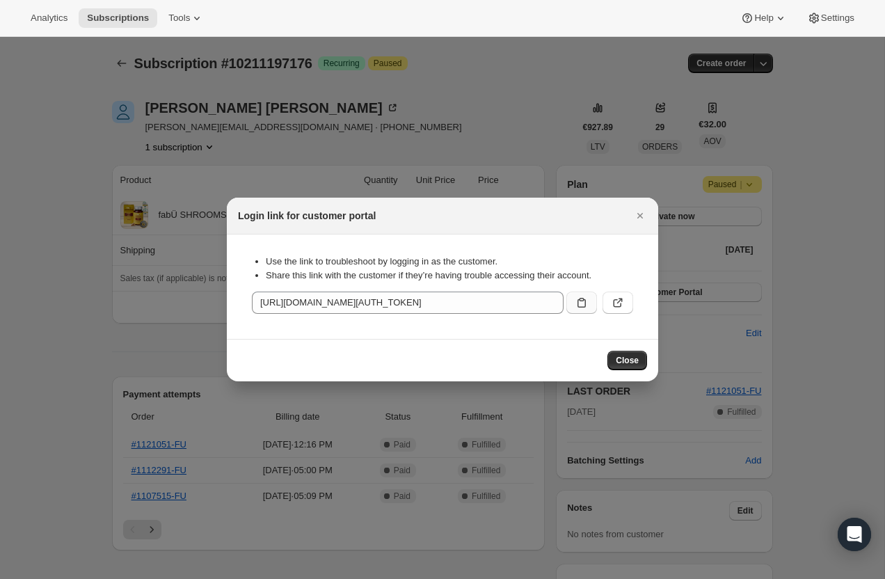
click at [578, 308] on icon ":r2t:" at bounding box center [582, 303] width 14 height 14
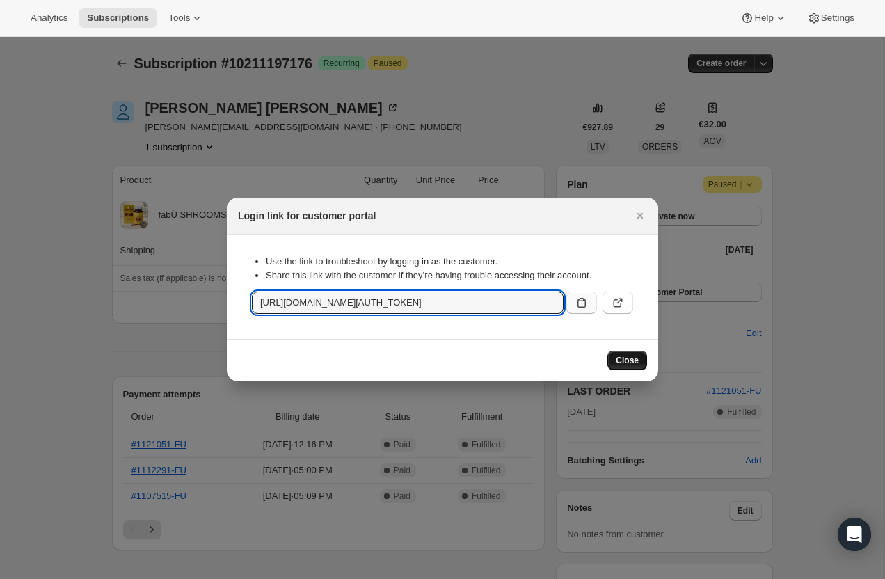
click at [633, 361] on span "Close" at bounding box center [627, 360] width 23 height 11
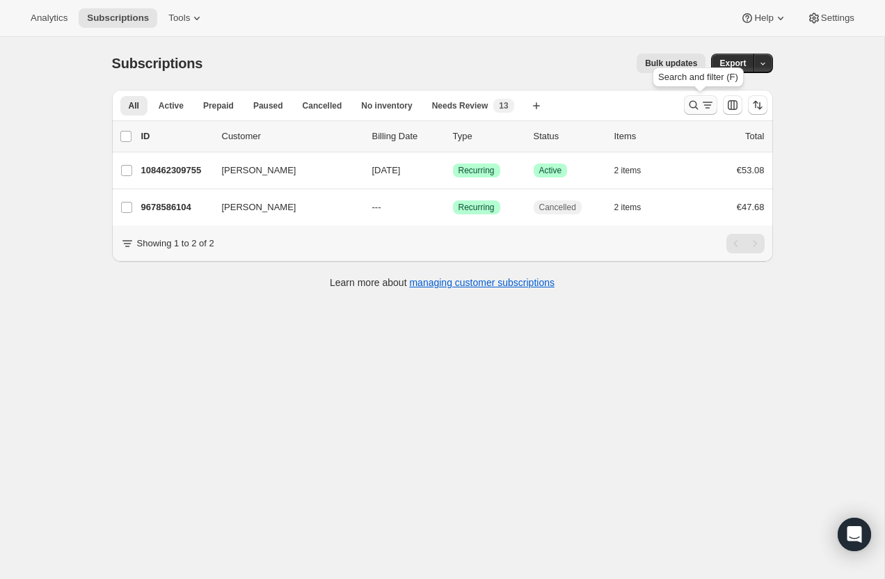
click at [687, 108] on icon "Search and filter results" at bounding box center [694, 105] width 14 height 14
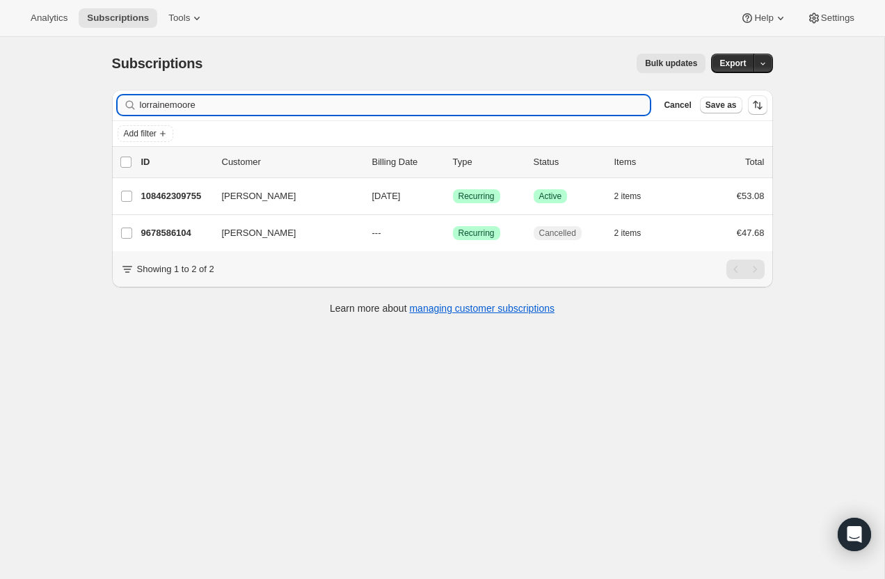
click at [306, 104] on input "lorrainemoore" at bounding box center [395, 104] width 511 height 19
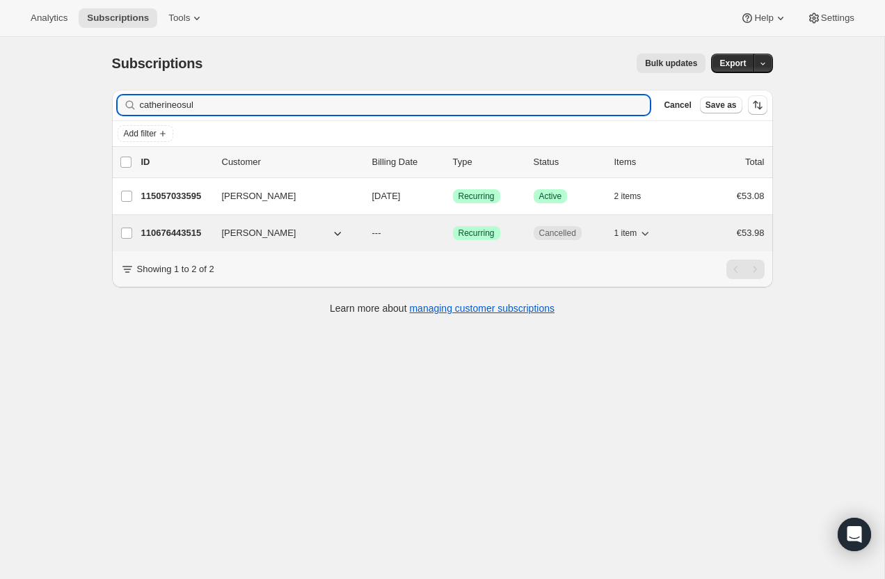
type input "catherineosul"
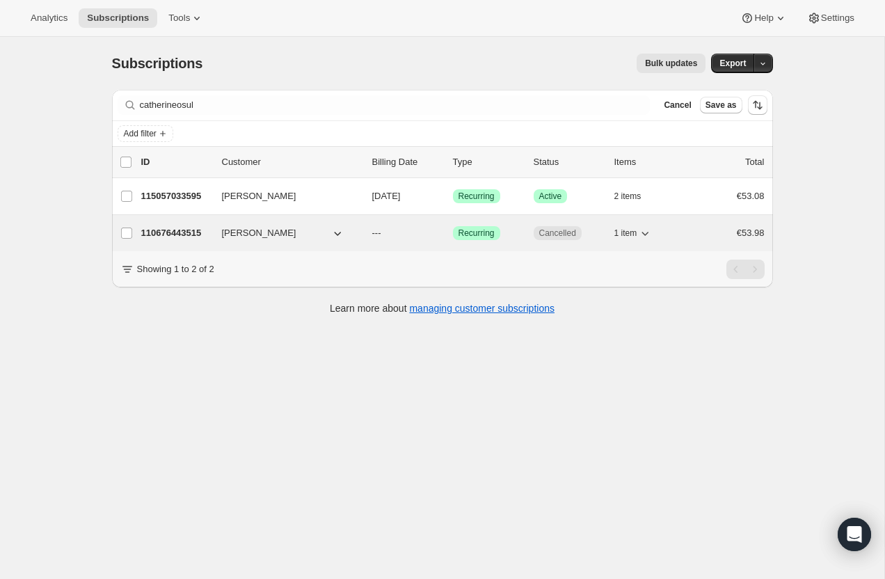
click at [192, 234] on p "110676443515" at bounding box center [176, 233] width 70 height 14
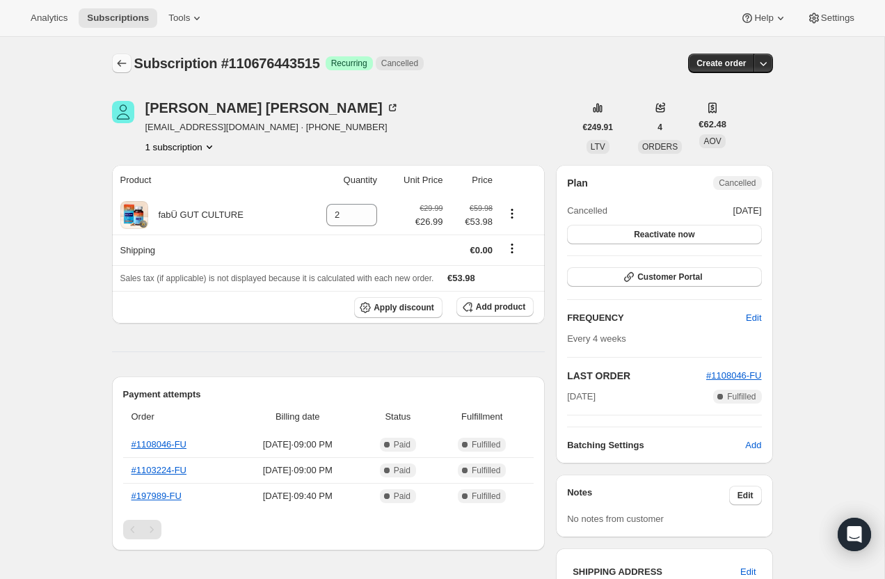
click at [117, 63] on icon "Subscriptions" at bounding box center [122, 63] width 14 height 14
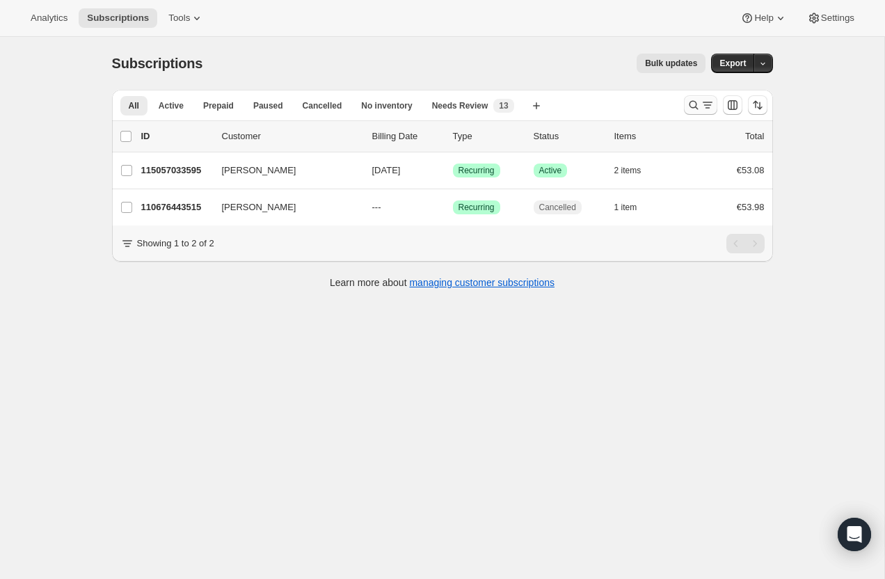
click at [702, 102] on icon "Search and filter results" at bounding box center [708, 105] width 14 height 14
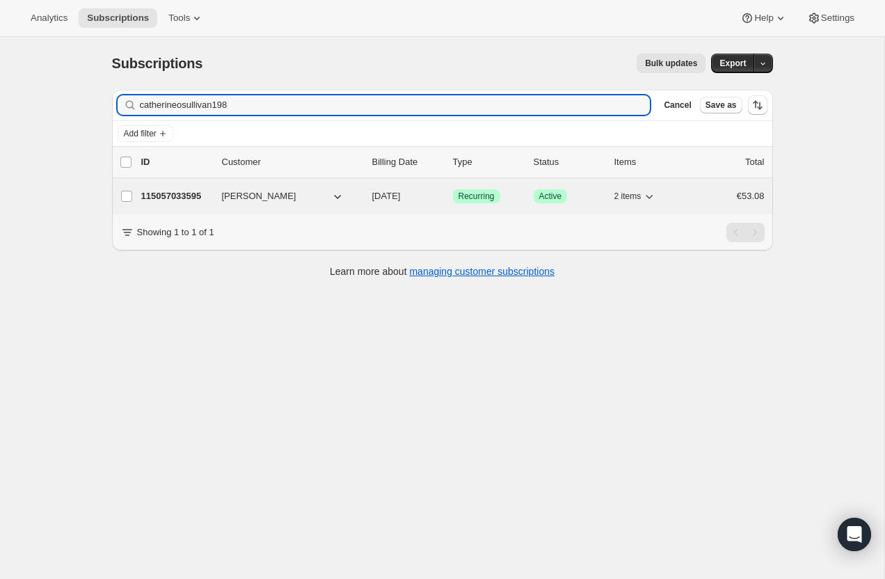
type input "catherineosullivan198"
click at [196, 191] on p "115057033595" at bounding box center [176, 196] width 70 height 14
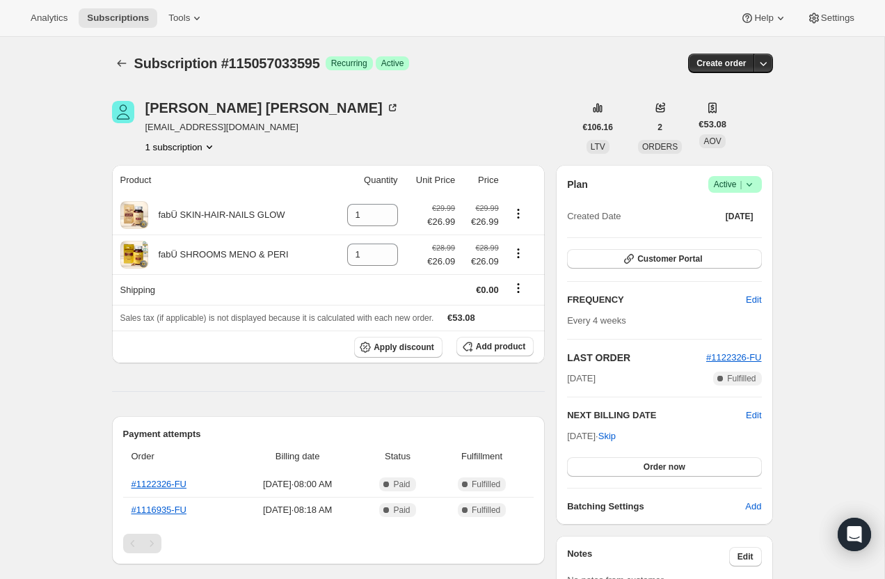
click at [751, 187] on icon at bounding box center [750, 184] width 14 height 14
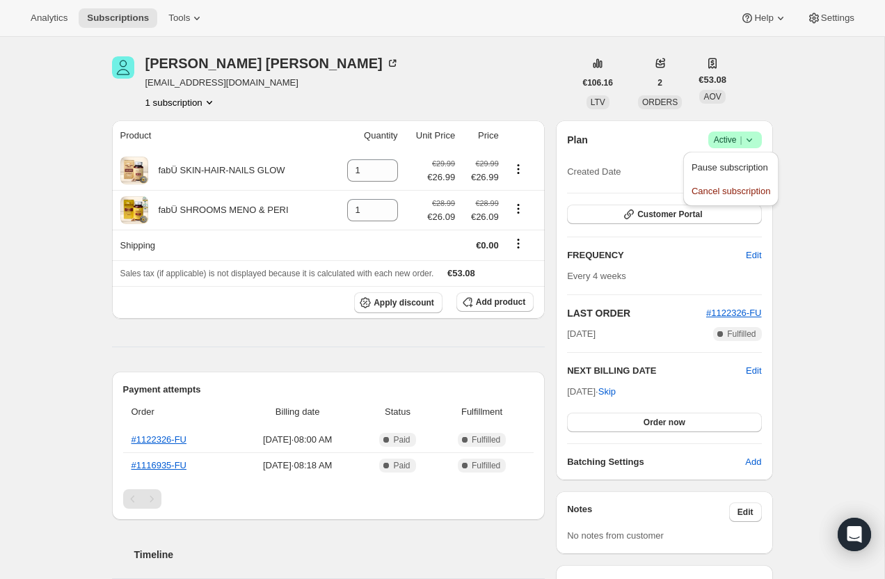
scroll to position [47, 0]
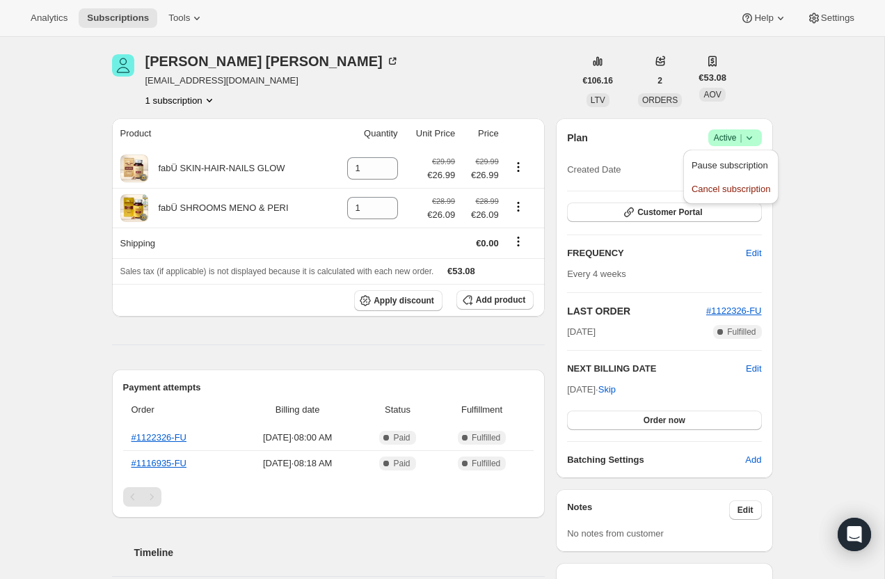
click at [207, 357] on div "Product Quantity Unit Price Price fabÜ SKIN-HAIR-NAILS GLOW 1 €29.99 €26.99 €29…" at bounding box center [329, 511] width 434 height 787
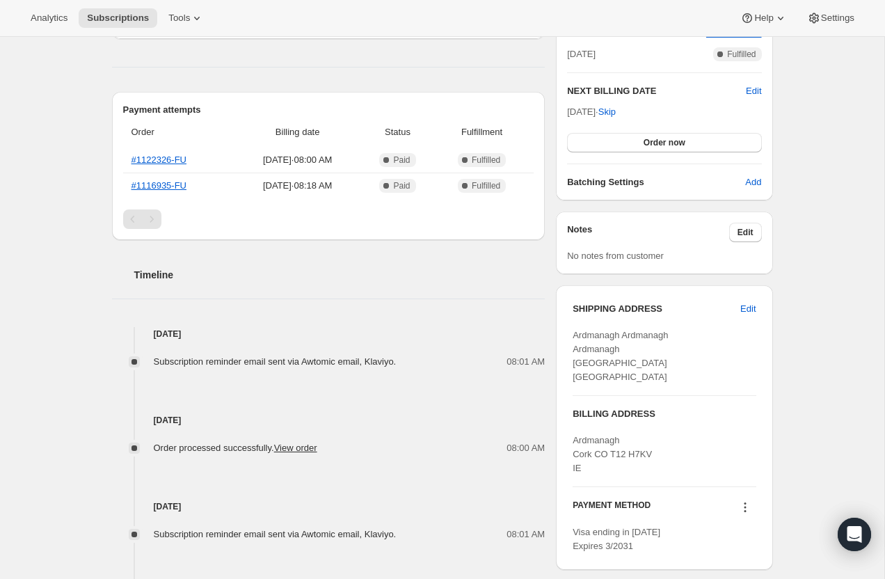
scroll to position [0, 0]
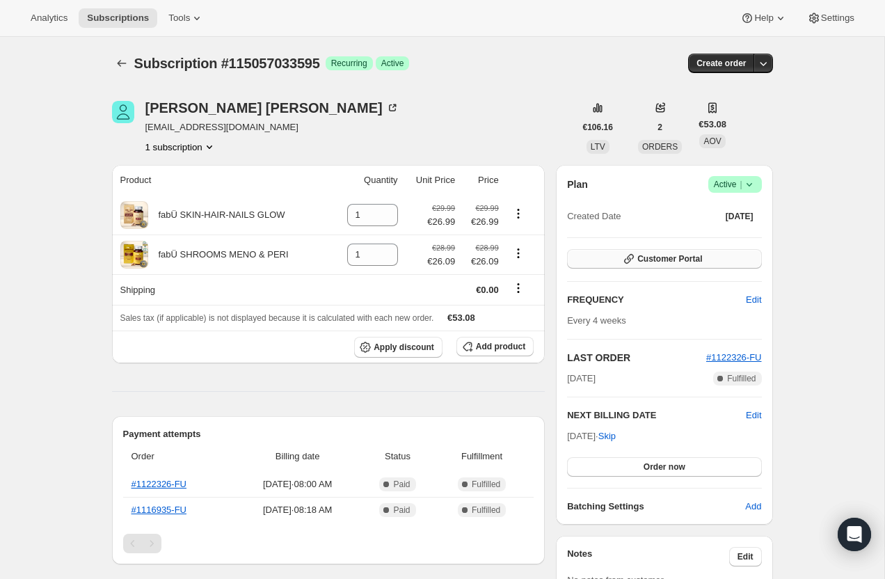
click at [656, 263] on span "Customer Portal" at bounding box center [669, 258] width 65 height 11
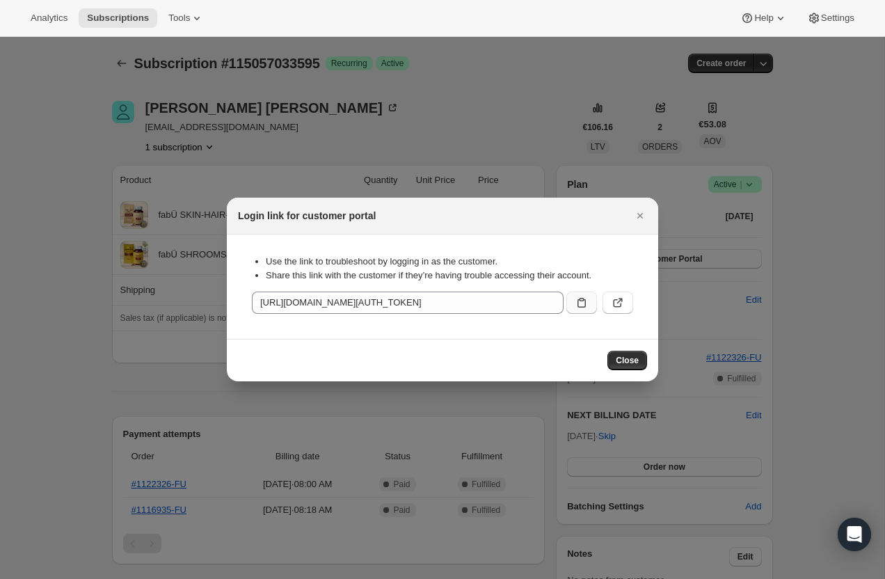
click at [587, 307] on icon ":rbf:" at bounding box center [582, 303] width 14 height 14
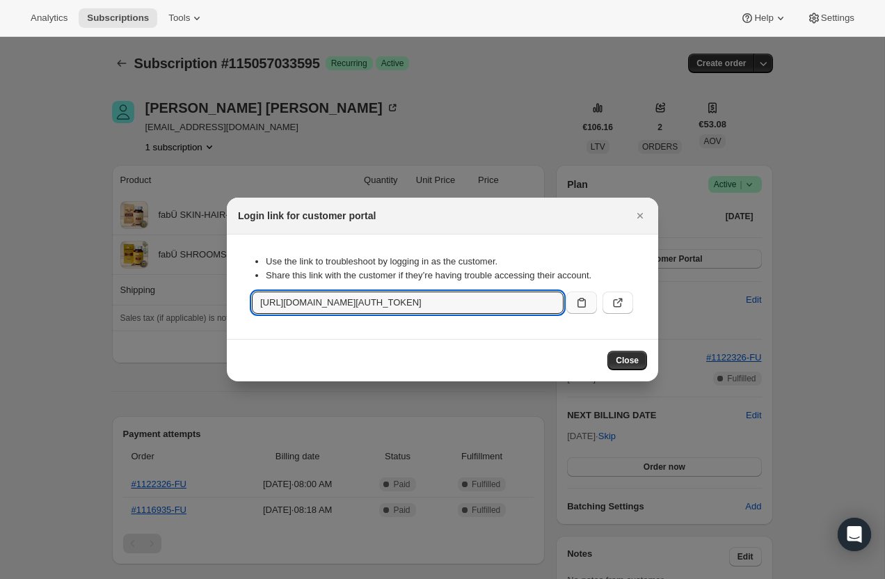
click at [625, 373] on div "Close" at bounding box center [442, 360] width 431 height 42
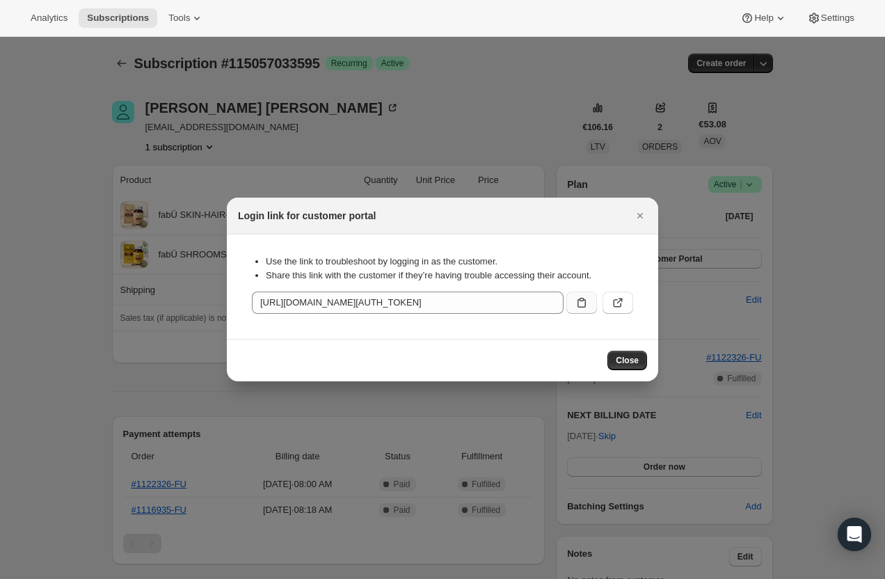
click at [625, 373] on div "Close" at bounding box center [442, 360] width 431 height 42
click at [633, 360] on span "Close" at bounding box center [627, 360] width 23 height 11
